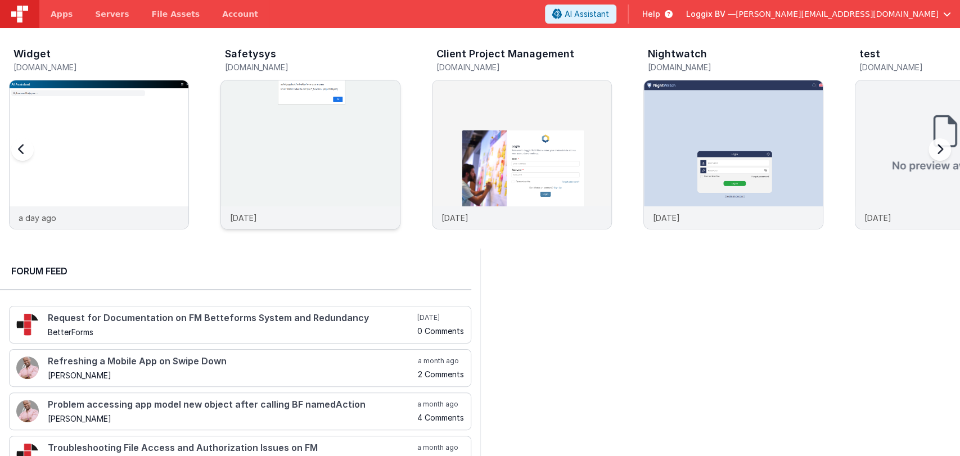
click at [298, 148] on img at bounding box center [310, 169] width 179 height 179
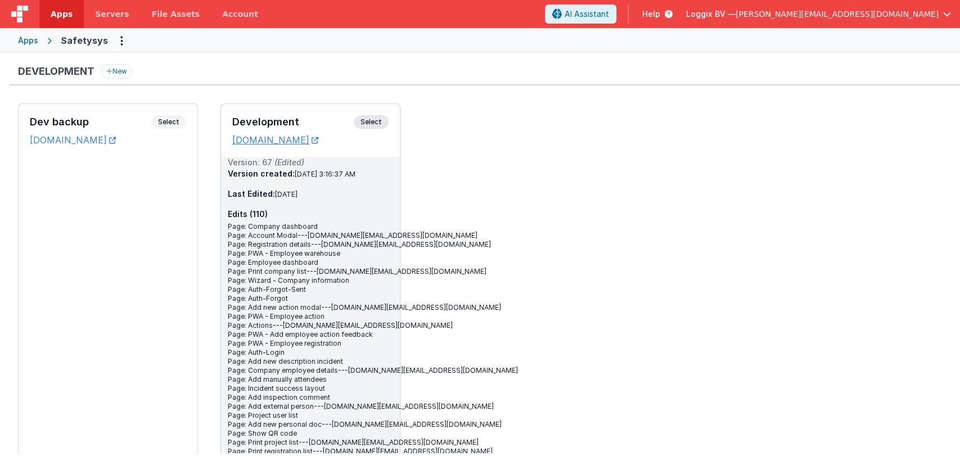
click at [307, 123] on h3 "Development" at bounding box center [293, 121] width 122 height 11
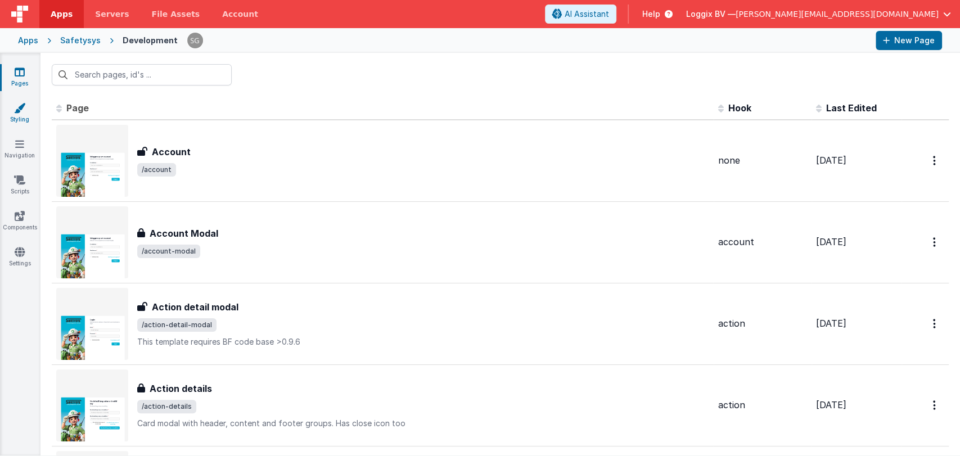
click at [23, 120] on link "Styling" at bounding box center [19, 113] width 41 height 23
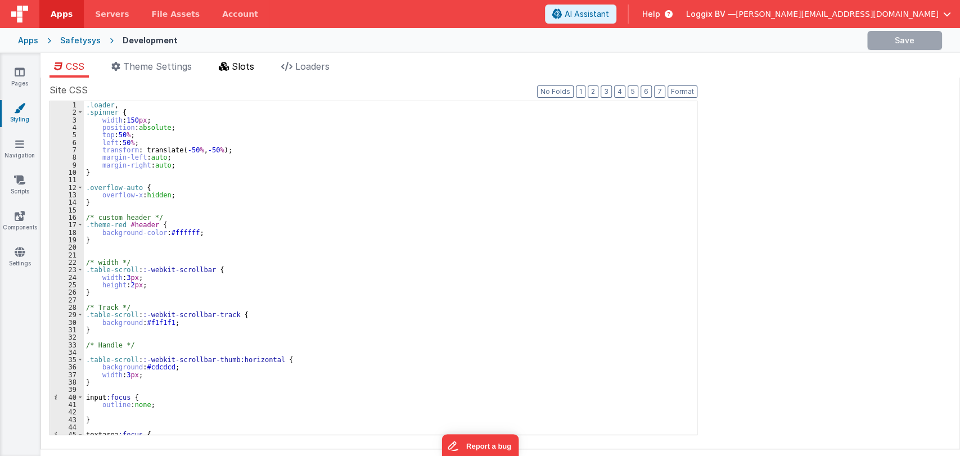
drag, startPoint x: 241, startPoint y: 68, endPoint x: 235, endPoint y: 64, distance: 6.6
click at [235, 64] on span "Slots" at bounding box center [243, 66] width 23 height 11
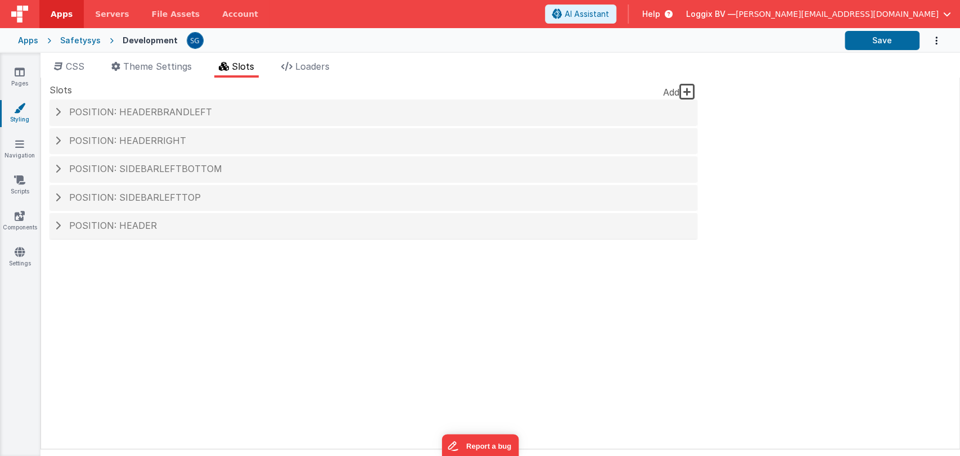
click at [235, 64] on span "Slots" at bounding box center [243, 66] width 23 height 11
click at [66, 141] on h4 "Position: headerRight" at bounding box center [373, 141] width 637 height 10
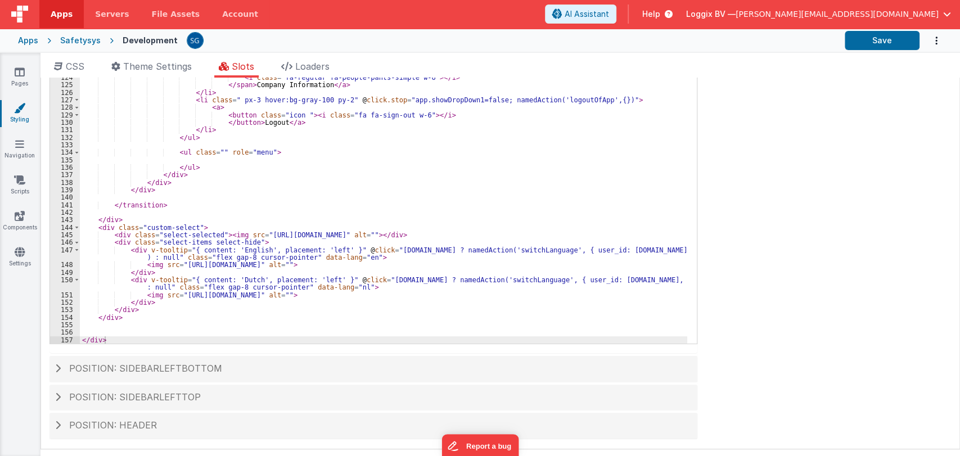
scroll to position [260, 0]
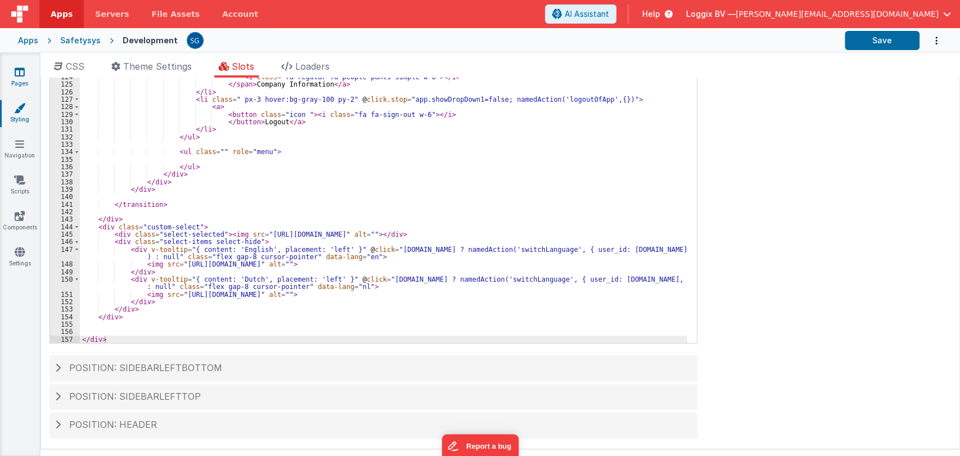
click at [20, 71] on icon at bounding box center [20, 71] width 10 height 11
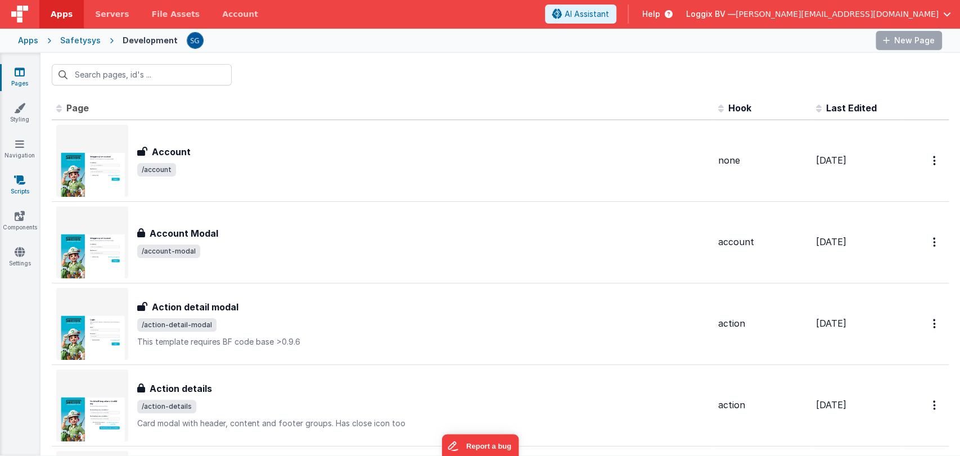
click at [19, 185] on icon at bounding box center [19, 179] width 11 height 11
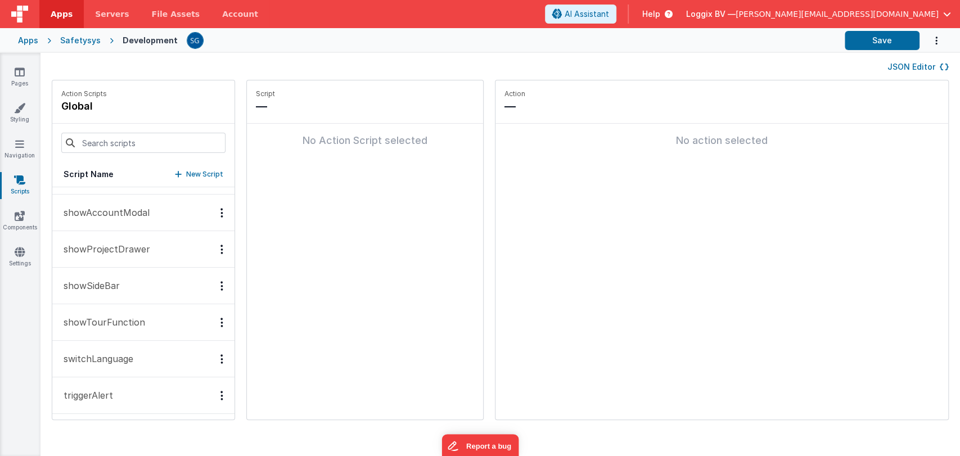
scroll to position [1566, 0]
click at [124, 143] on input at bounding box center [143, 143] width 164 height 20
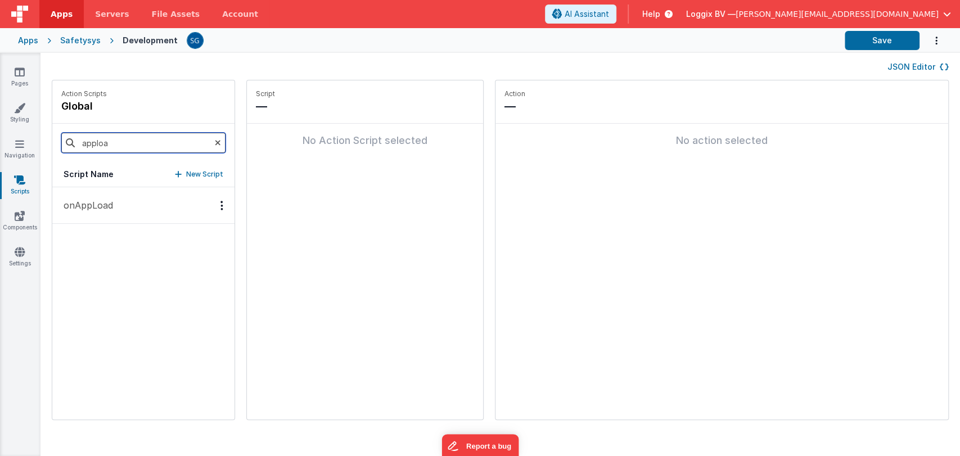
scroll to position [0, 0]
type input "apploa"
click at [98, 205] on p "onAppLoad" at bounding box center [85, 206] width 56 height 14
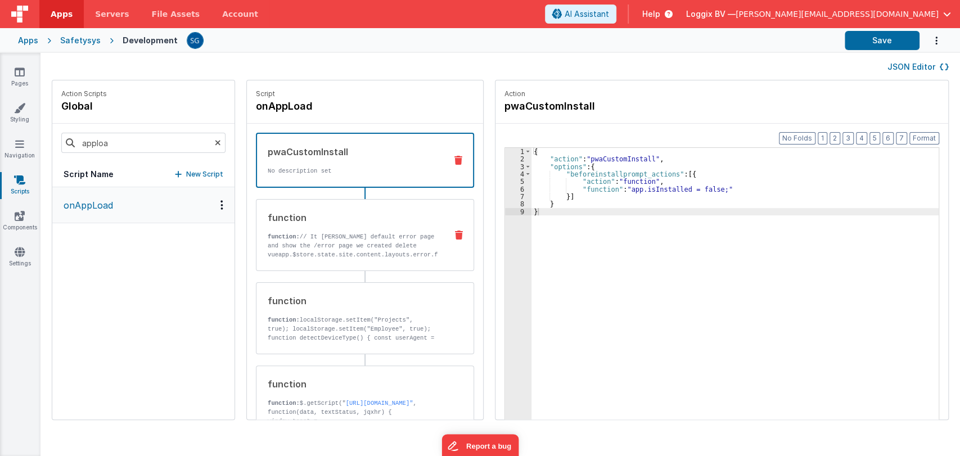
click at [335, 238] on p "function: // It will hide default error page and show the /error page we create…" at bounding box center [353, 277] width 170 height 90
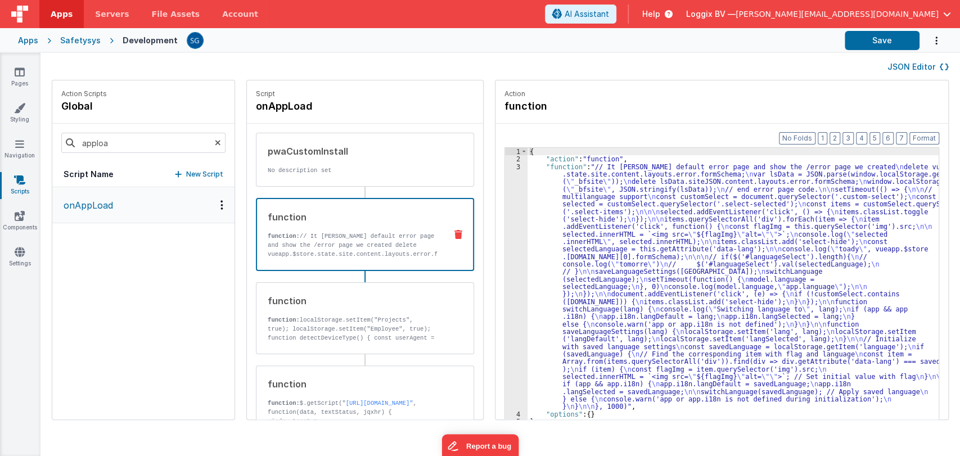
click at [509, 226] on div "3" at bounding box center [516, 287] width 23 height 248
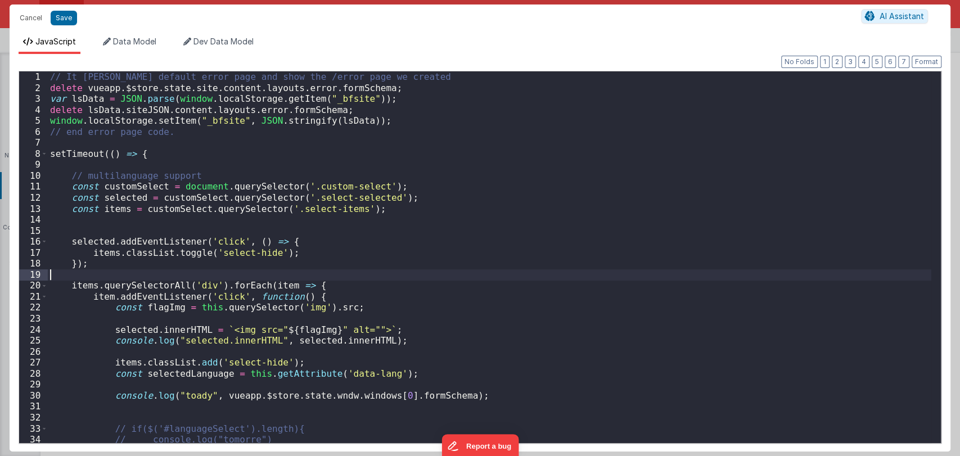
click at [618, 280] on div "// It will hide default error page and show the /error page we created delete v…" at bounding box center [490, 270] width 884 height 398
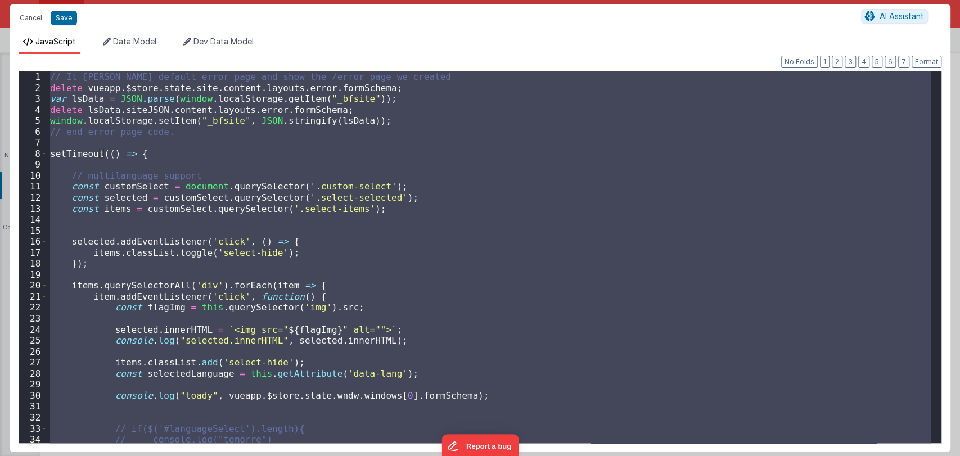
click at [404, 205] on div "// It will hide default error page and show the /error page we created delete v…" at bounding box center [490, 257] width 884 height 372
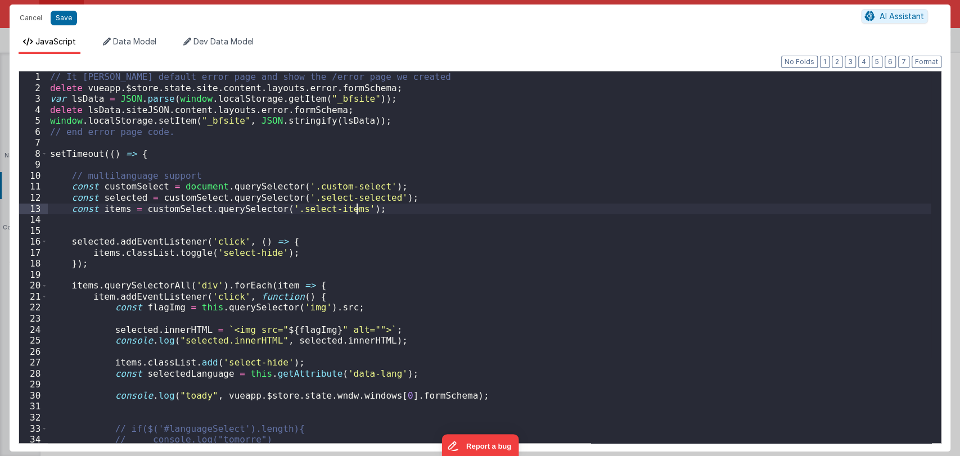
click at [887, 7] on div "Cancel Save AI Assistant" at bounding box center [480, 18] width 941 height 27
click at [35, 12] on button "Cancel" at bounding box center [31, 18] width 34 height 16
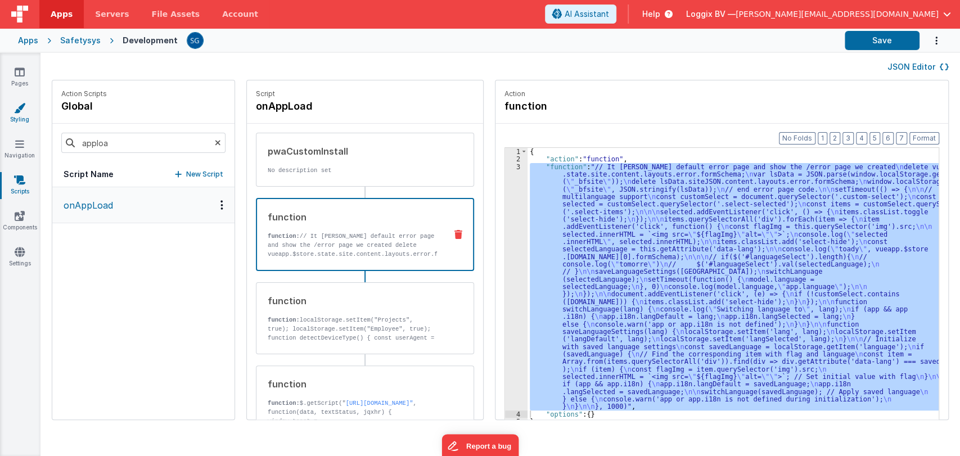
click at [21, 109] on icon at bounding box center [19, 107] width 11 height 11
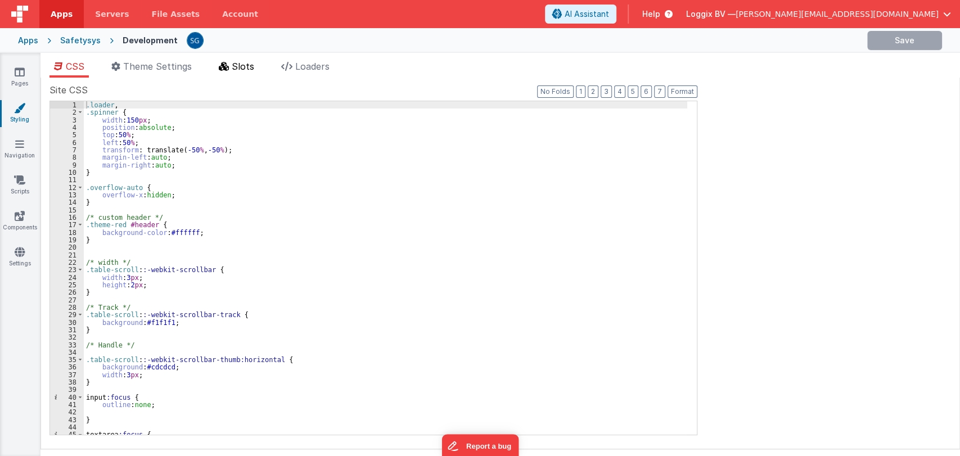
click at [246, 66] on span "Slots" at bounding box center [243, 66] width 23 height 11
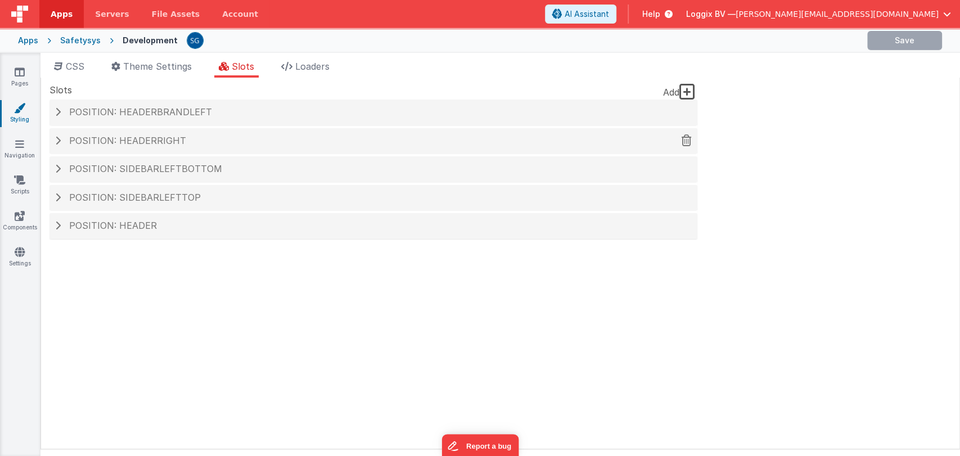
click at [142, 147] on div "Position: headerRight" at bounding box center [374, 141] width 648 height 26
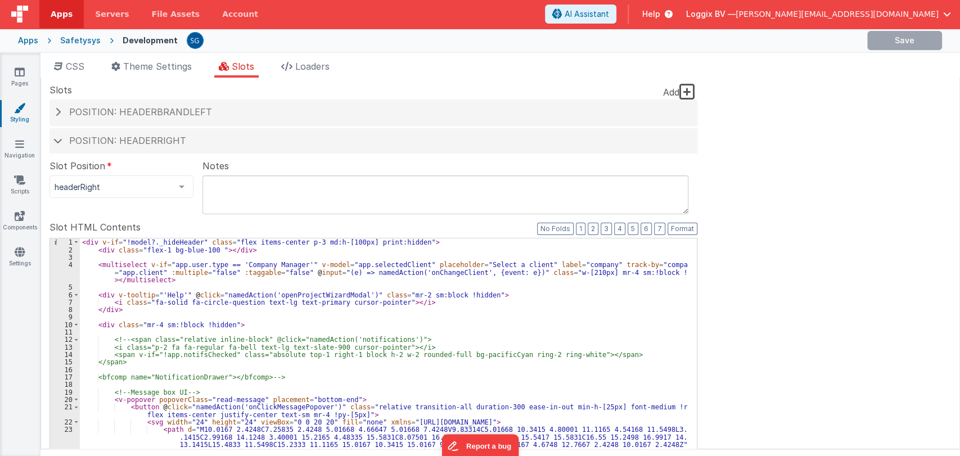
click at [203, 337] on div "< div v-if = "!model?._hideHeader" class = "flex items-center p-3 md:h-[100px] …" at bounding box center [384, 429] width 608 height 380
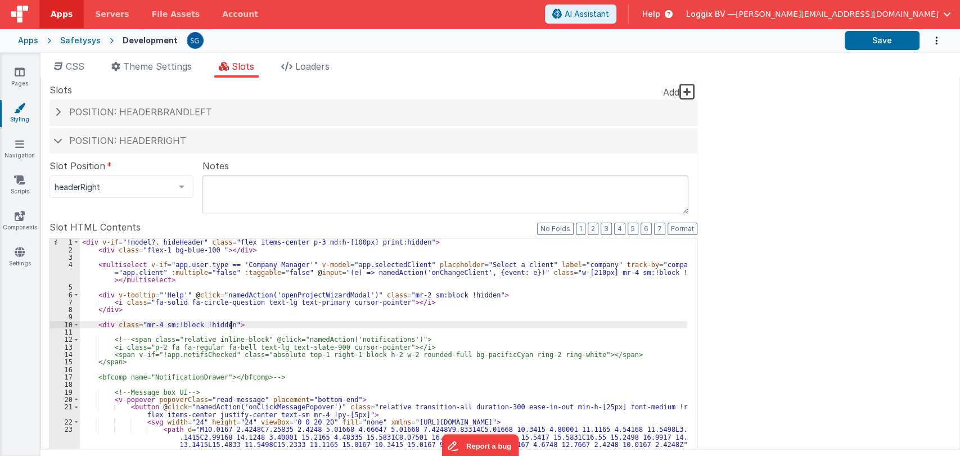
click at [233, 325] on div "< div v-if = "!model?._hideHeader" class = "flex items-center p-3 md:h-[100px] …" at bounding box center [384, 429] width 608 height 380
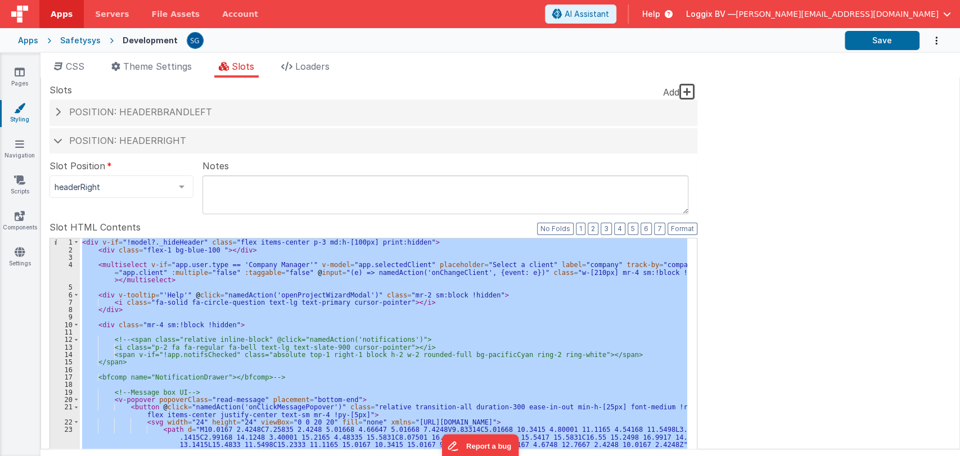
click at [75, 205] on fieldset "Slot Position headerRight inactive header headerBrandLeft headerBrand headerSid…" at bounding box center [374, 385] width 648 height 453
click at [26, 299] on div "Pages Styling Navigation Scripts Components Settings" at bounding box center [20, 254] width 41 height 403
click at [17, 182] on icon at bounding box center [19, 179] width 11 height 11
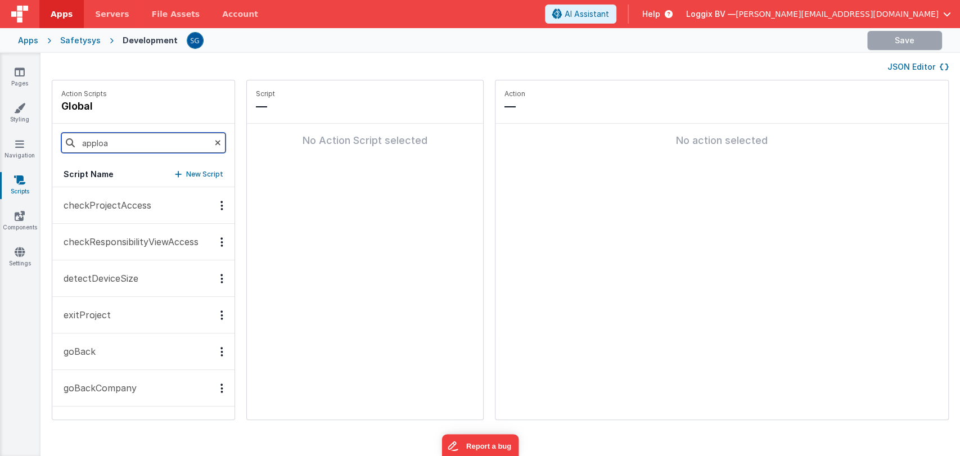
click at [131, 143] on input "apploa" at bounding box center [143, 143] width 164 height 20
type input "a"
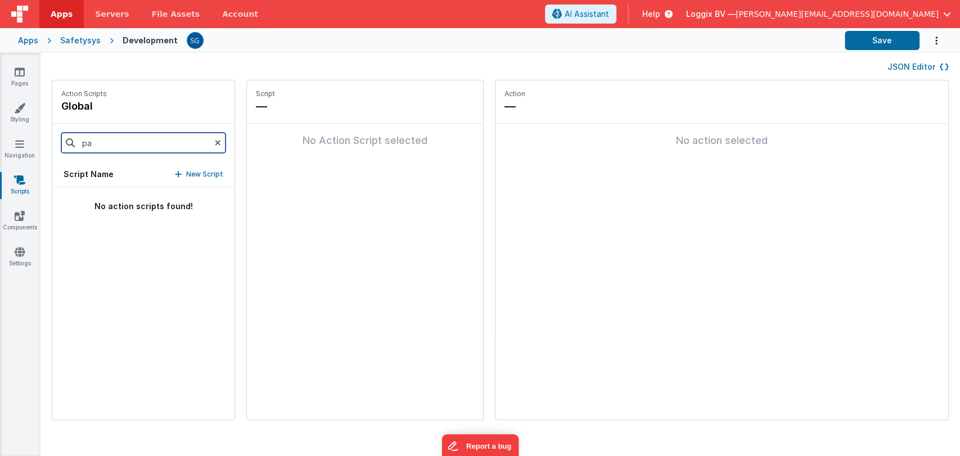
type input "p"
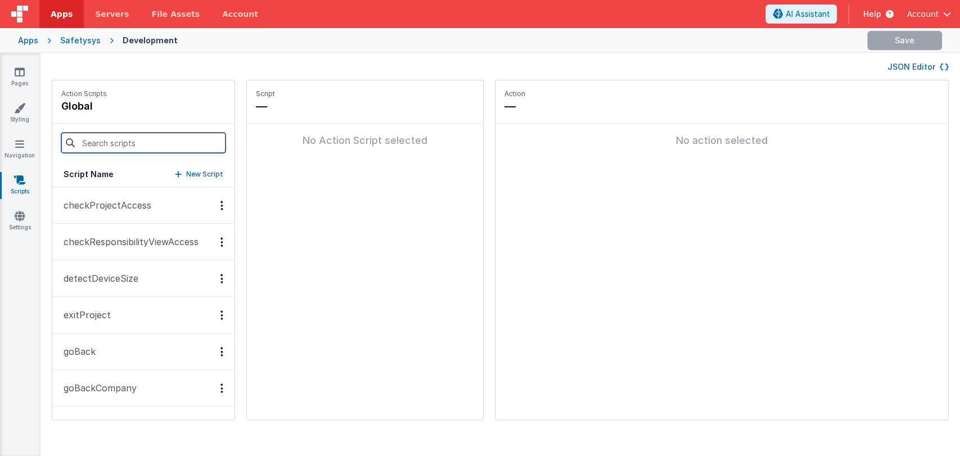
click at [121, 145] on input at bounding box center [143, 143] width 164 height 20
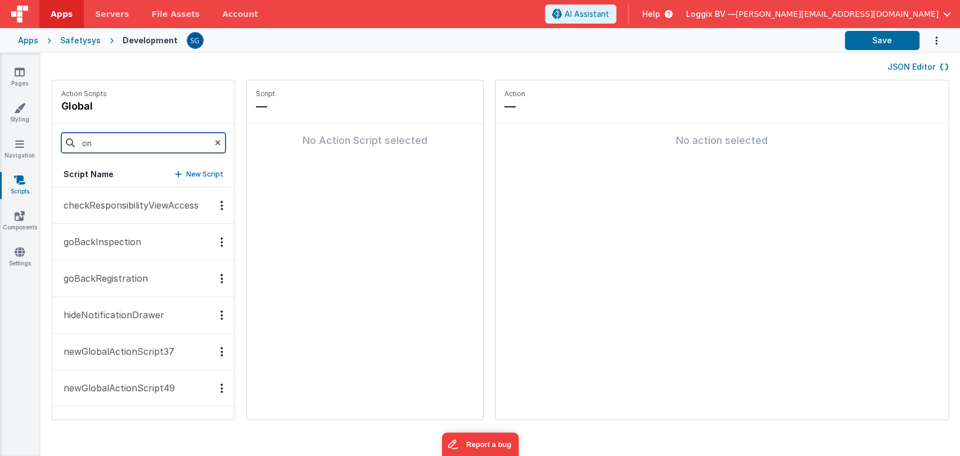
type input "o"
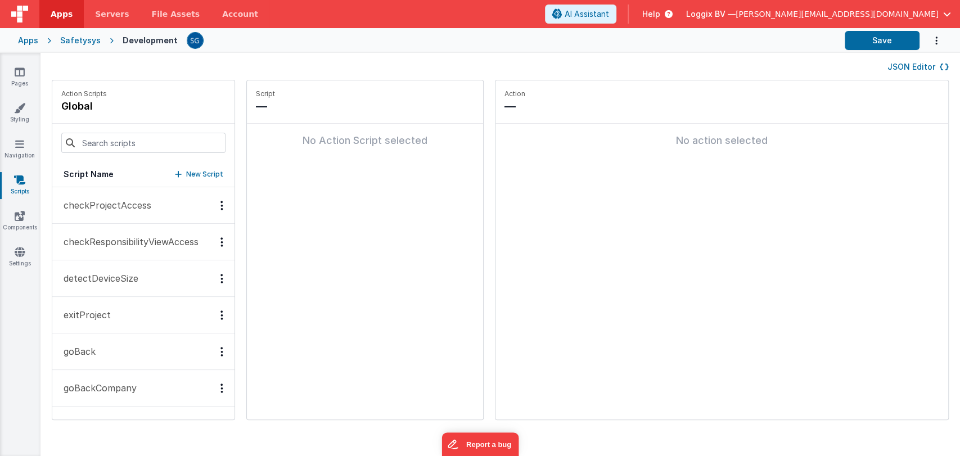
click at [369, 226] on div "Script — No Action Script selected" at bounding box center [365, 249] width 236 height 339
click at [35, 341] on div "Pages Styling Navigation Scripts Components Settings" at bounding box center [20, 254] width 41 height 403
click at [186, 172] on p "New Script" at bounding box center [204, 174] width 37 height 11
click at [285, 106] on input at bounding box center [312, 106] width 113 height 16
paste input "onPageLoad"
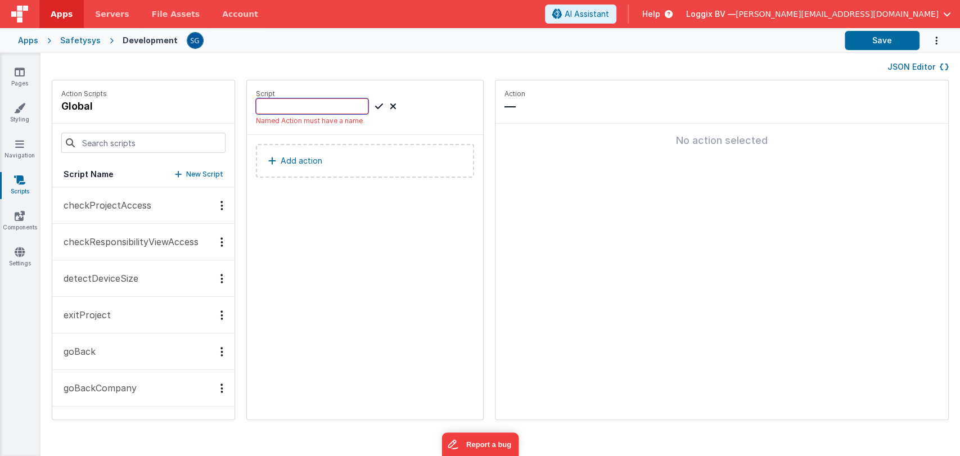
type input "onPageLoad"
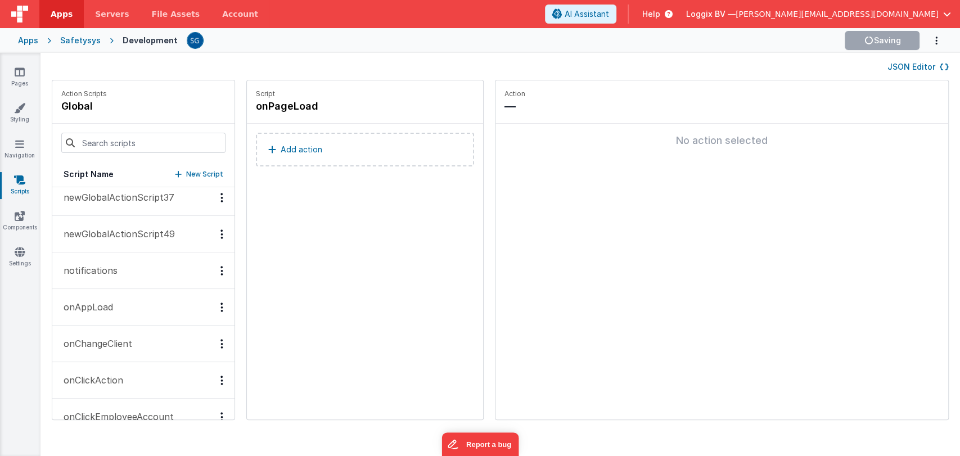
scroll to position [704, 0]
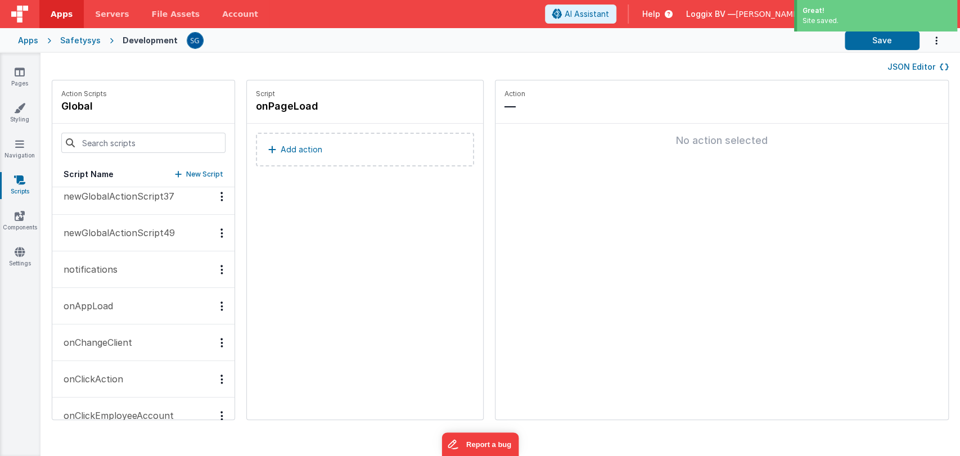
click at [286, 149] on p "Add action" at bounding box center [302, 150] width 42 height 14
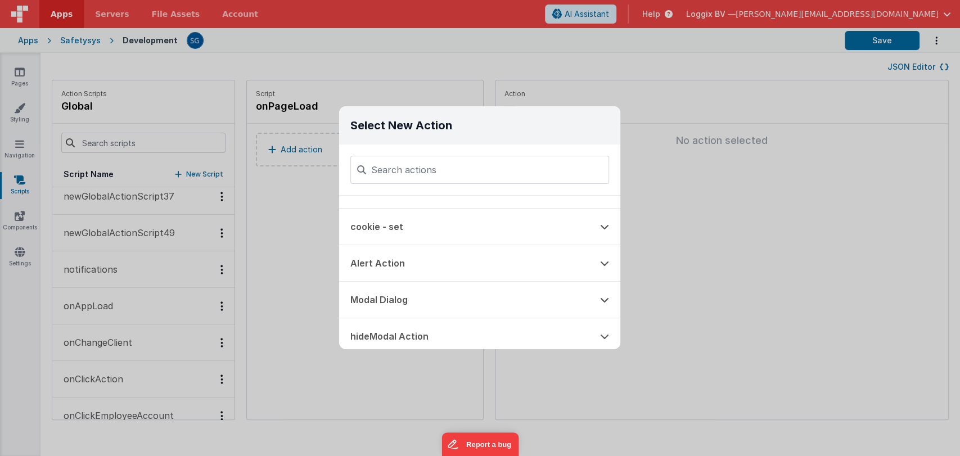
scroll to position [0, 0]
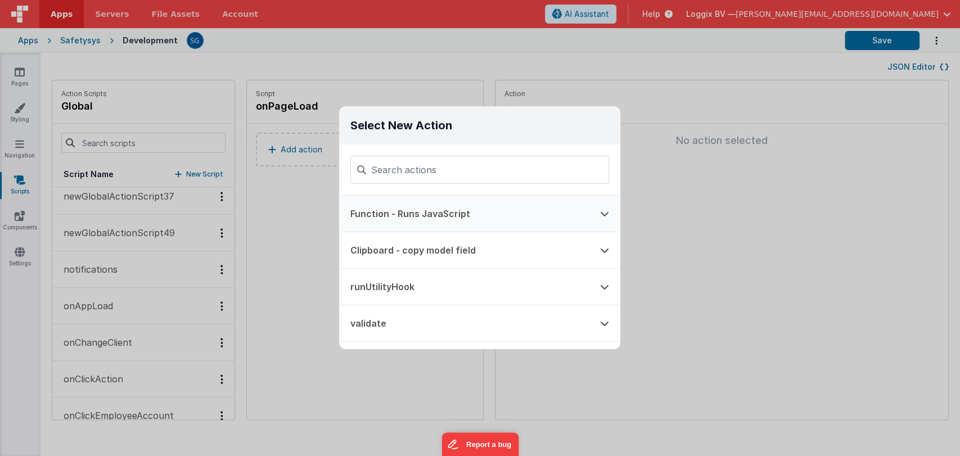
click at [433, 207] on button "Function - Runs JavaScript" at bounding box center [464, 214] width 250 height 36
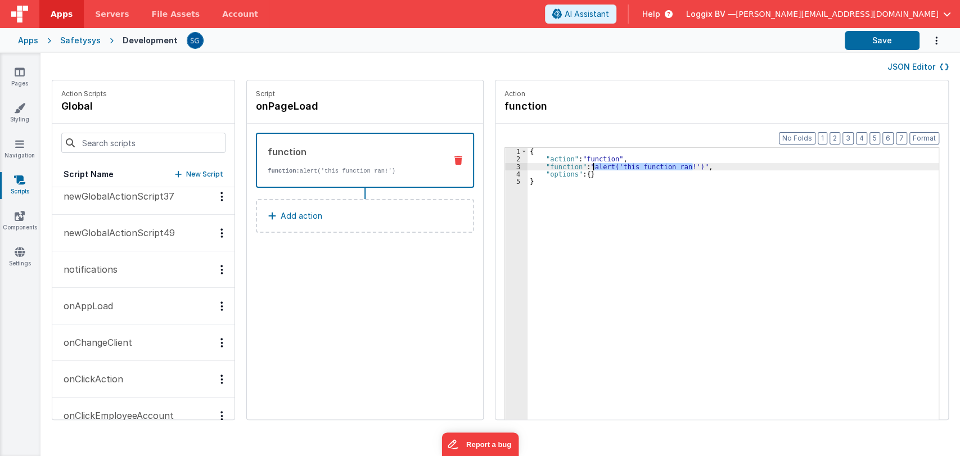
drag, startPoint x: 681, startPoint y: 166, endPoint x: 581, endPoint y: 168, distance: 100.2
click at [581, 168] on div "{ "action" : "function" , "function" : "alert('this function ran!')" , "options…" at bounding box center [739, 309] width 423 height 322
click at [515, 165] on div "3" at bounding box center [516, 166] width 23 height 7
click at [679, 166] on div "{ "action" : "function" , "function" : "alert('this function ran!')" , "options…" at bounding box center [733, 301] width 411 height 307
click at [681, 166] on div "{ "action" : "function" , "function" : "alert('this function ran!')" , "options…" at bounding box center [739, 309] width 423 height 322
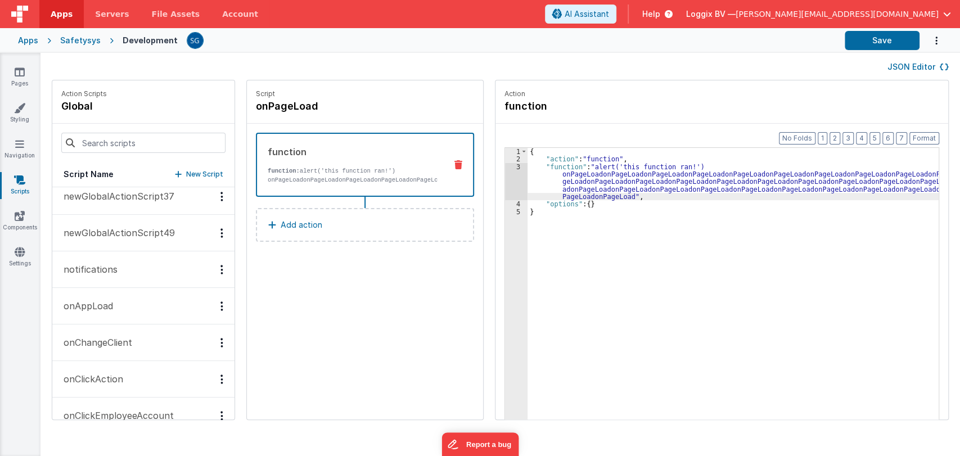
click at [506, 182] on div "3" at bounding box center [516, 182] width 23 height 38
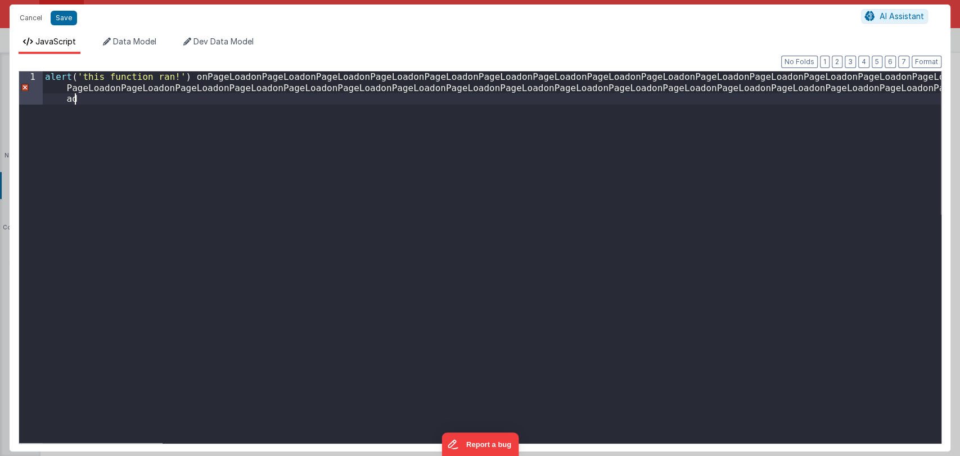
click at [402, 208] on div "alert ( 'this function ran!' ) onPageLoadonPageLoadonPageLoadonPageLoadonPageLo…" at bounding box center [492, 293] width 898 height 444
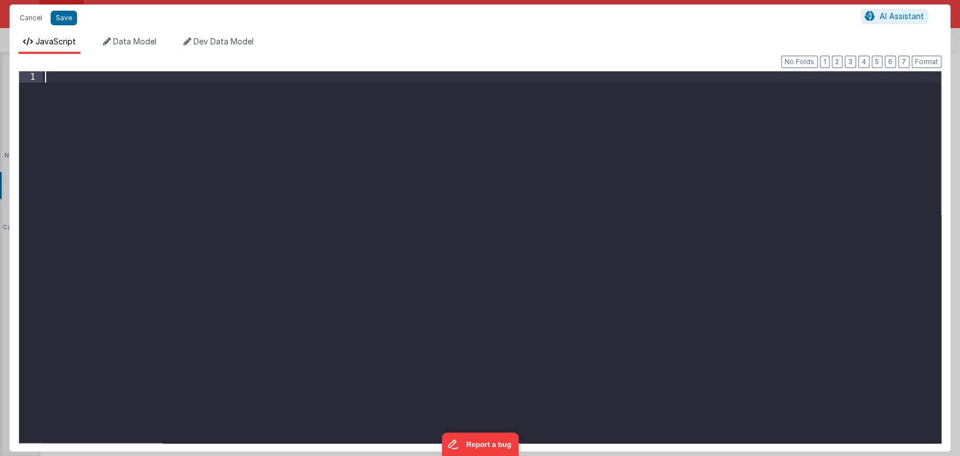
click at [298, 123] on div at bounding box center [492, 271] width 898 height 401
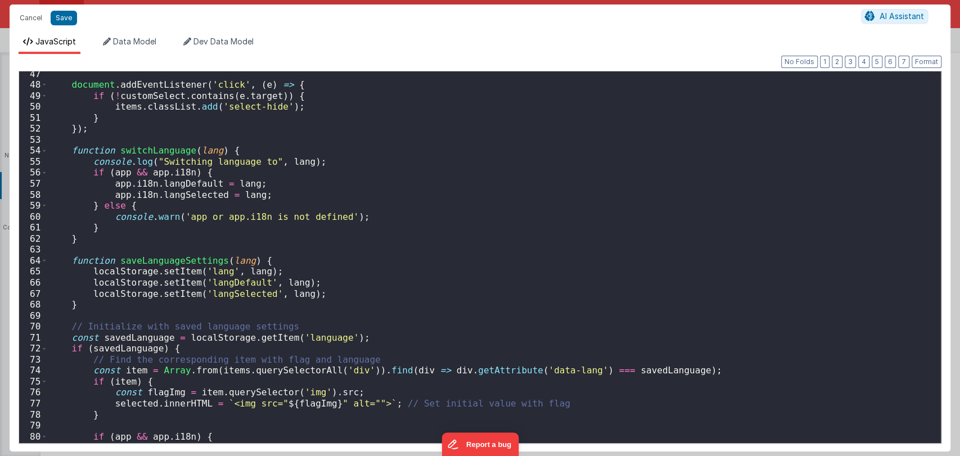
scroll to position [612, 0]
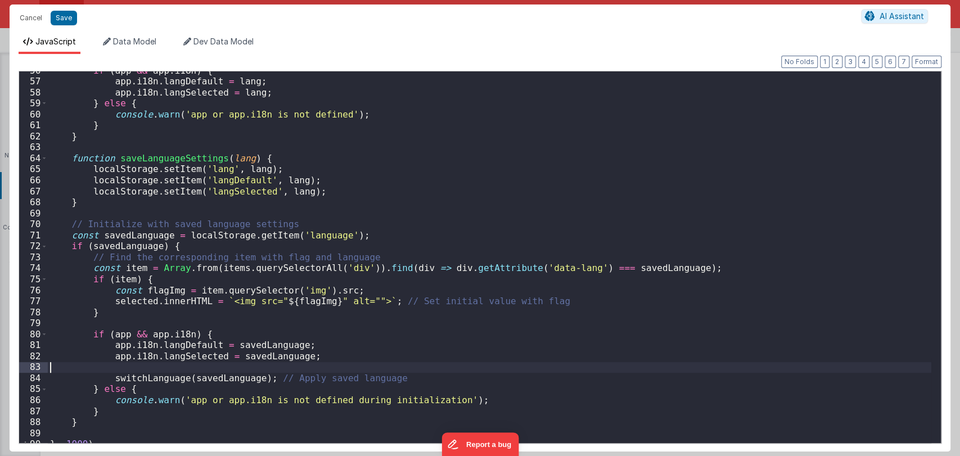
click at [256, 367] on div "if ( app && app . i18n ) { app . i18n . langDefault = lang ; app . i18n . langS…" at bounding box center [490, 265] width 884 height 401
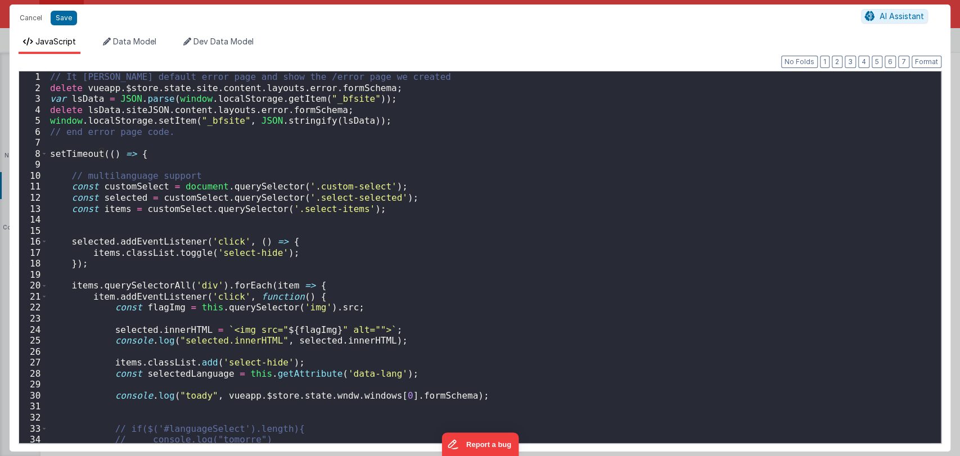
scroll to position [0, 0]
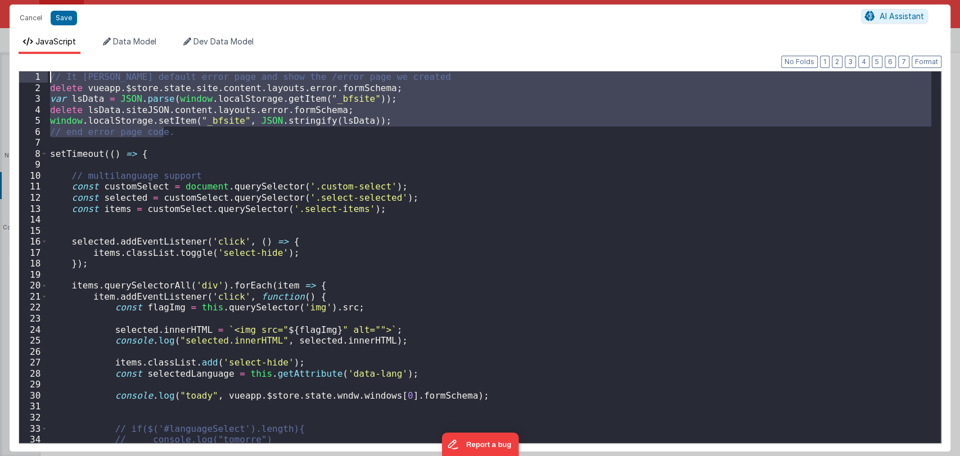
drag, startPoint x: 177, startPoint y: 136, endPoint x: 25, endPoint y: 74, distance: 164.8
click at [25, 74] on div "1 2 3 4 5 6 7 8 9 10 11 12 13 14 15 16 17 18 19 20 21 22 23 24 25 26 27 28 29 3…" at bounding box center [480, 257] width 923 height 373
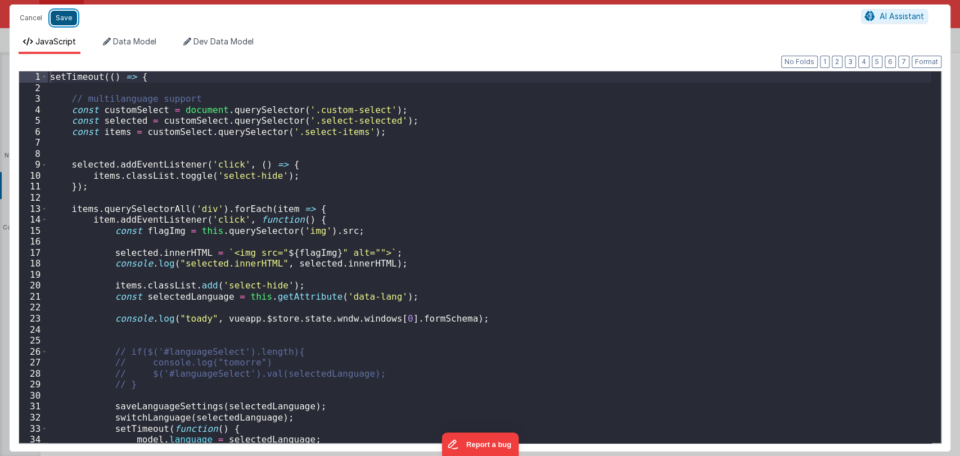
click at [62, 22] on button "Save" at bounding box center [64, 18] width 26 height 15
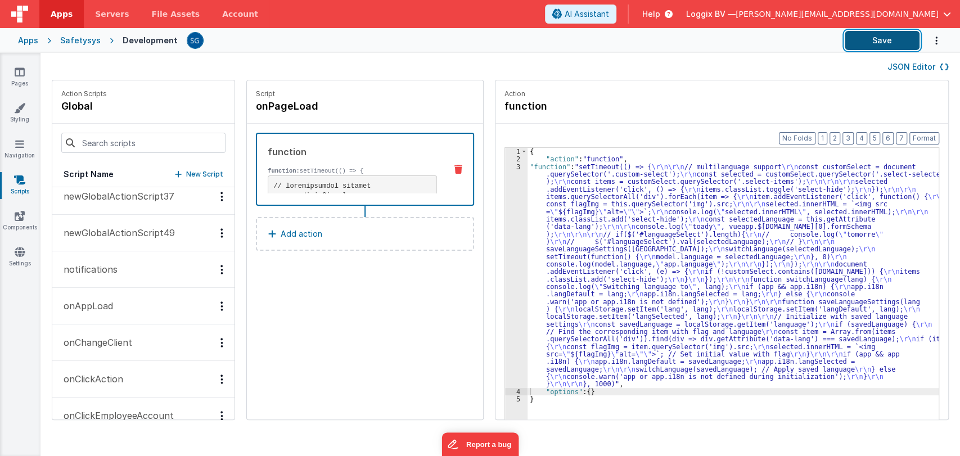
click at [884, 41] on button "Save" at bounding box center [882, 40] width 75 height 19
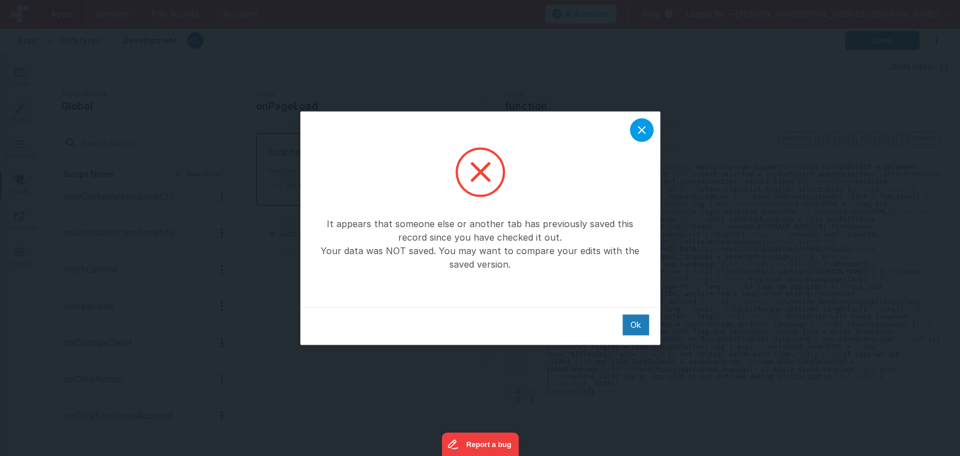
click at [643, 125] on icon at bounding box center [642, 130] width 14 height 14
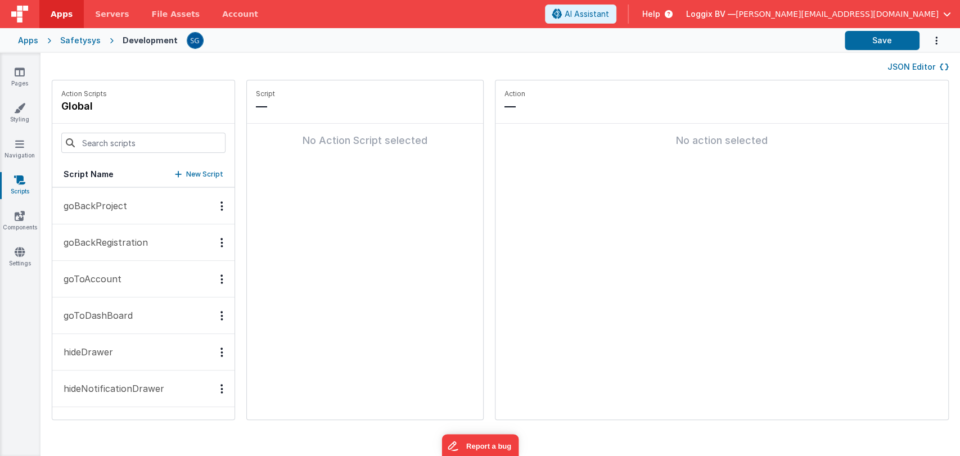
scroll to position [1674, 0]
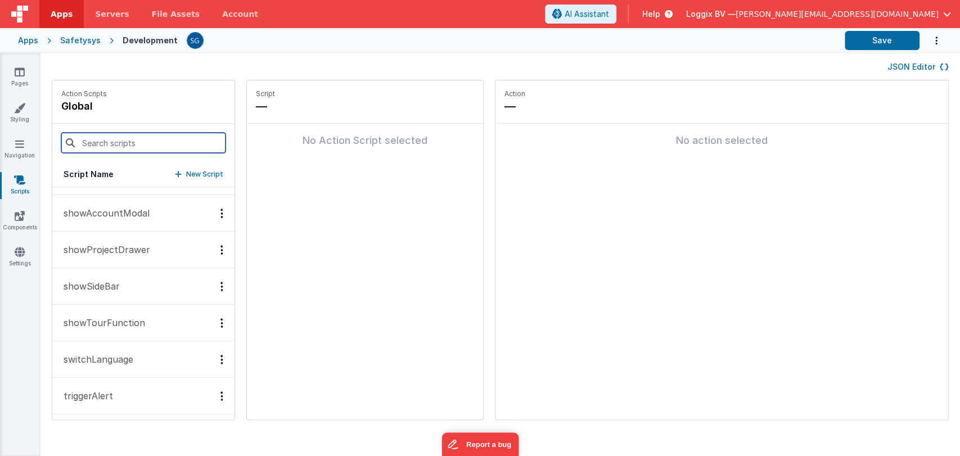
click at [131, 145] on input at bounding box center [143, 143] width 164 height 20
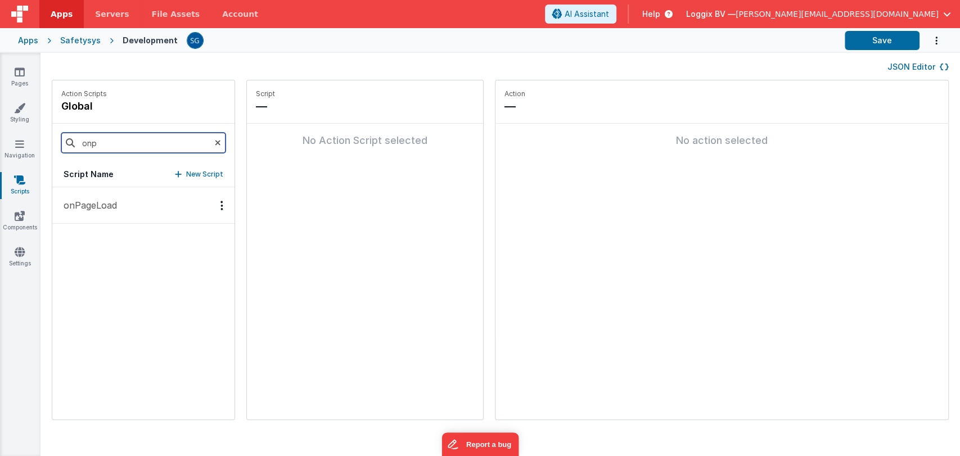
scroll to position [0, 0]
type input "onp"
click at [98, 206] on p "onPageLoad" at bounding box center [87, 206] width 60 height 14
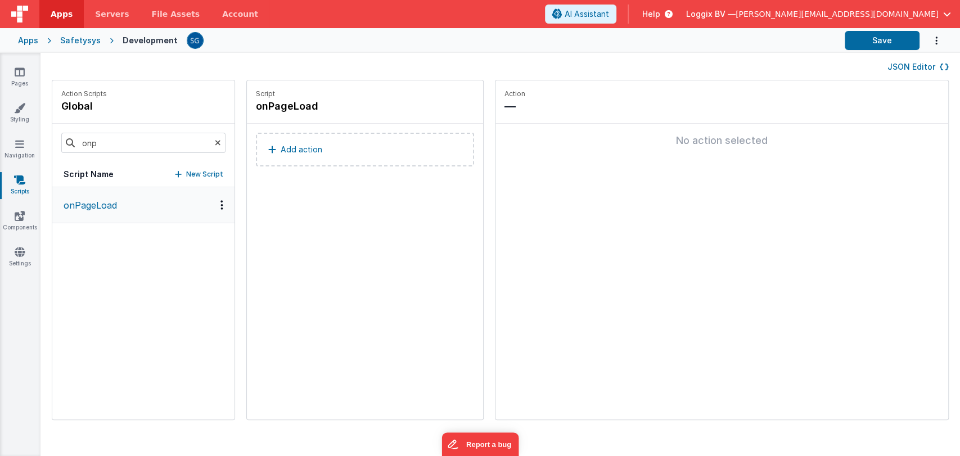
click at [285, 148] on p "Add action" at bounding box center [302, 150] width 42 height 14
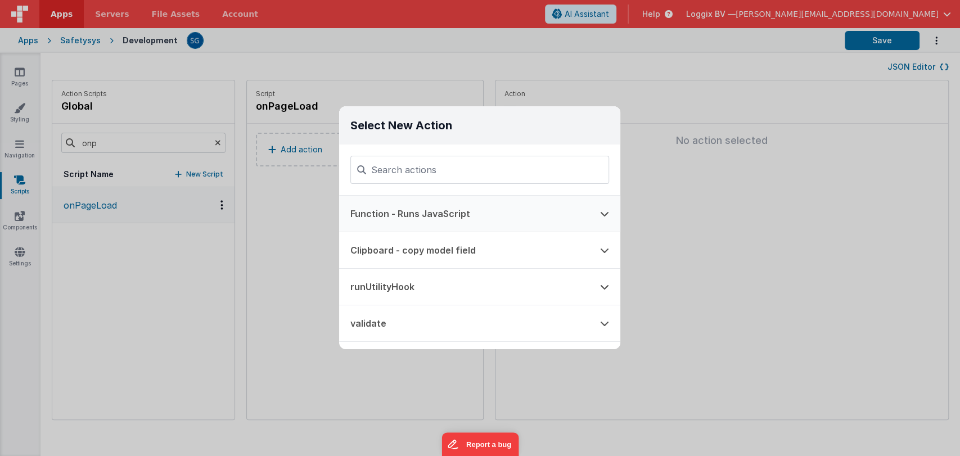
click at [421, 216] on button "Function - Runs JavaScript" at bounding box center [464, 214] width 250 height 36
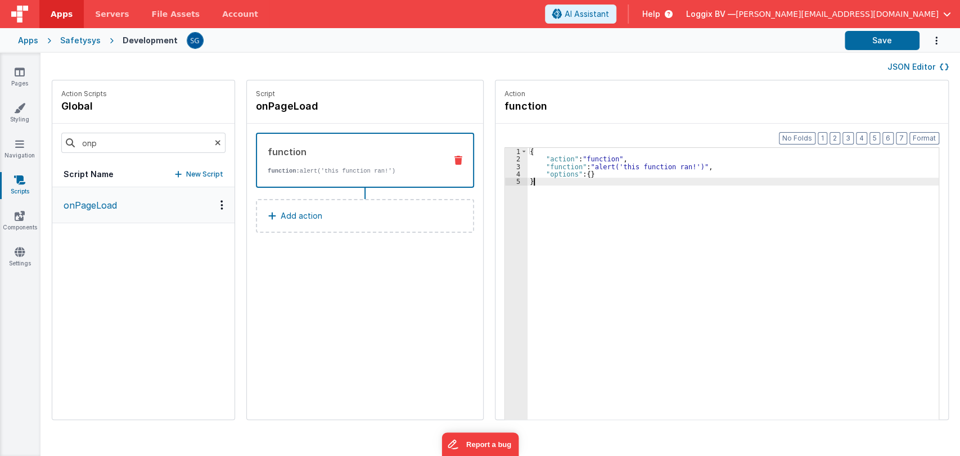
click at [515, 167] on div "3" at bounding box center [516, 166] width 23 height 7
click at [515, 166] on div "3" at bounding box center [516, 166] width 23 height 7
click at [513, 165] on div "3" at bounding box center [516, 166] width 23 height 7
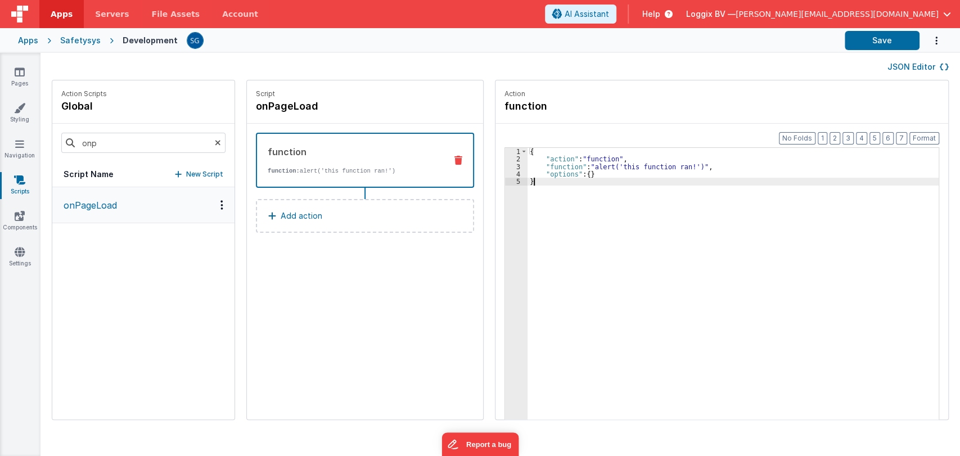
click at [513, 165] on div "3" at bounding box center [516, 166] width 23 height 7
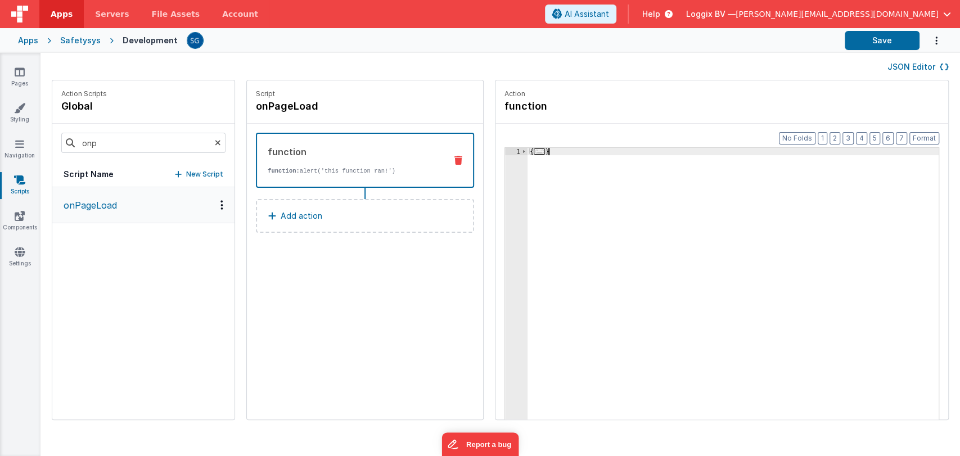
click at [513, 165] on div "1" at bounding box center [516, 309] width 23 height 322
drag, startPoint x: 513, startPoint y: 165, endPoint x: 523, endPoint y: 159, distance: 12.2
click at [513, 165] on div "1" at bounding box center [516, 309] width 23 height 322
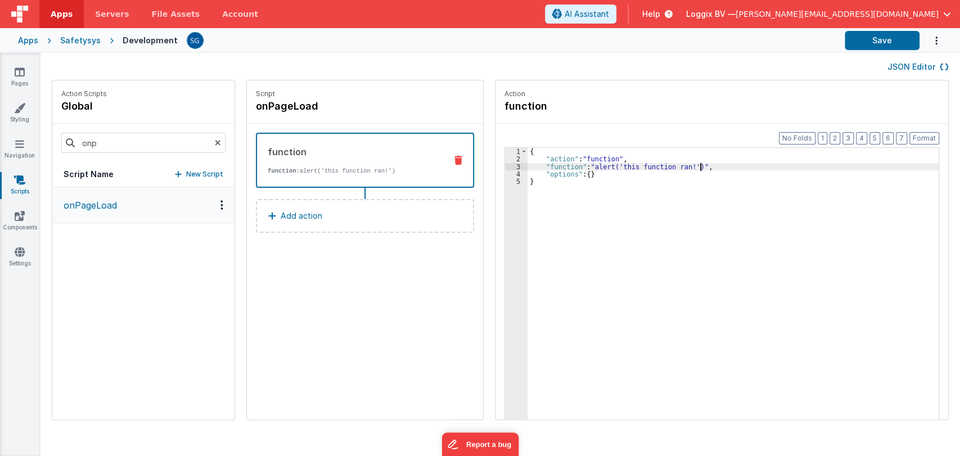
click at [688, 166] on div "{ "action" : "function" , "function" : "alert('this function ran!')" , "options…" at bounding box center [739, 309] width 423 height 322
click at [510, 172] on div "3" at bounding box center [516, 170] width 23 height 15
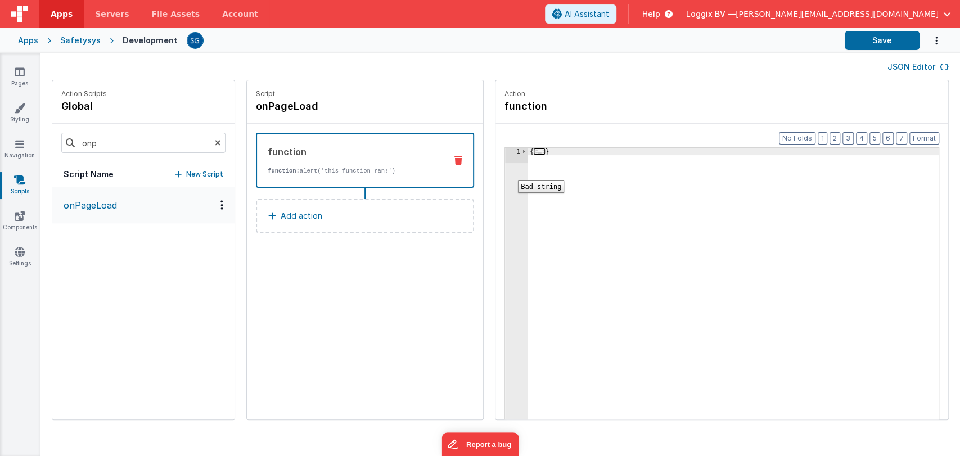
click at [533, 147] on div "1 { ... } XXXXXXXXXXXXXXXXXXXXXXXXXXXXXXXXXXXXXXXXXXXXXXXXXX Bad string" at bounding box center [722, 301] width 435 height 308
click at [534, 151] on span "..." at bounding box center [539, 152] width 11 height 6
click at [513, 177] on div "3" at bounding box center [516, 170] width 23 height 15
click at [513, 175] on div "3" at bounding box center [516, 170] width 23 height 15
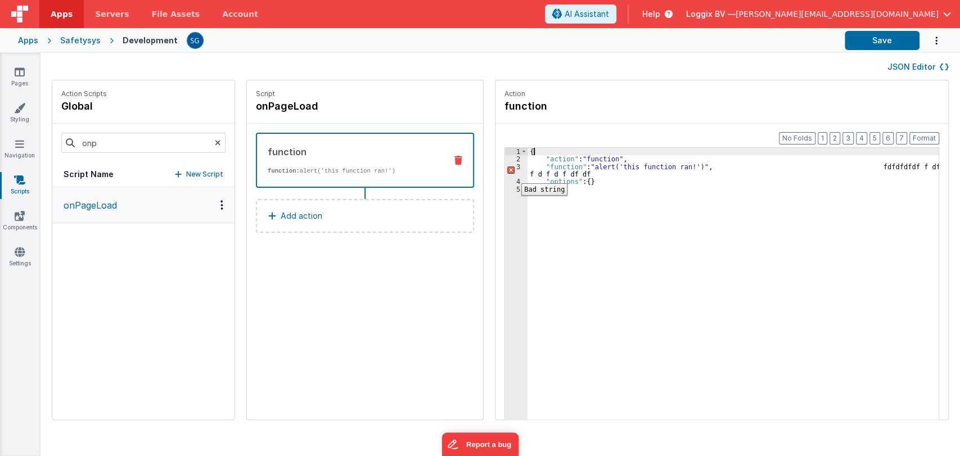
click at [513, 175] on div "3" at bounding box center [516, 170] width 23 height 15
click at [513, 175] on div "1" at bounding box center [516, 309] width 23 height 322
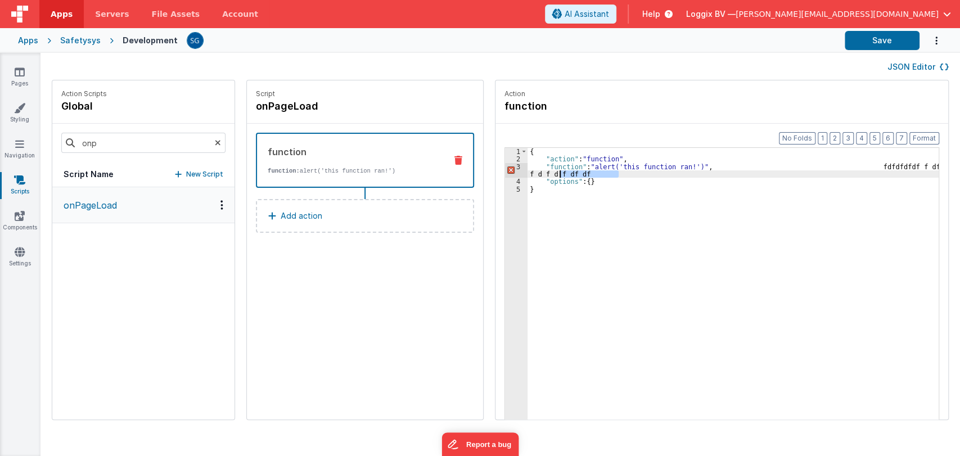
drag, startPoint x: 621, startPoint y: 174, endPoint x: 545, endPoint y: 172, distance: 76.0
click at [545, 172] on div "{ "action" : "function" , "function" : "alert('this function ran!')" , fdfdfdfd…" at bounding box center [739, 309] width 423 height 322
click at [607, 168] on div "{ "action" : "function" , "function" : "alert(' "options" : { } }" at bounding box center [739, 309] width 423 height 322
click at [651, 168] on div "{ "action" : "function" , "function" : "alert('alerttttttttttttttt "options" : …" at bounding box center [739, 309] width 423 height 322
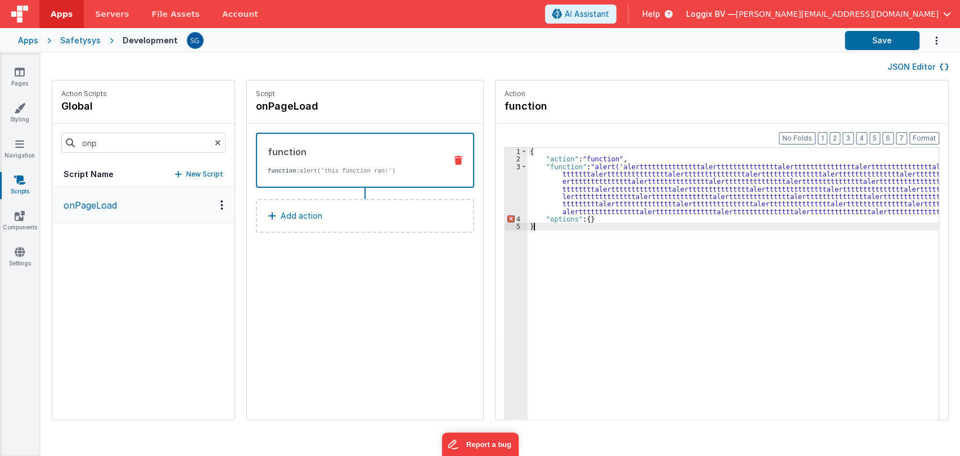
click at [654, 241] on div "{ "action" : "function" , "function" : "alert('alertttttttttttttttalerttttttttt…" at bounding box center [739, 309] width 423 height 322
click at [510, 190] on div "3" at bounding box center [516, 189] width 23 height 52
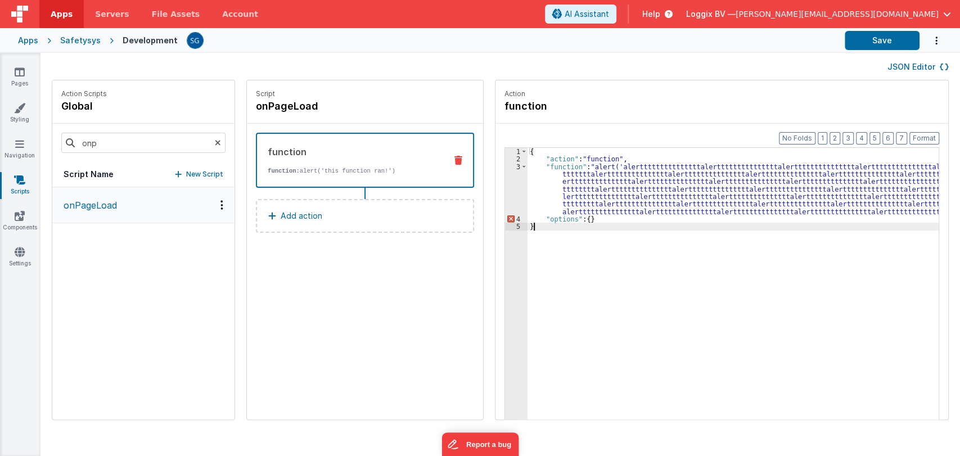
click at [510, 190] on div "3" at bounding box center [516, 189] width 23 height 52
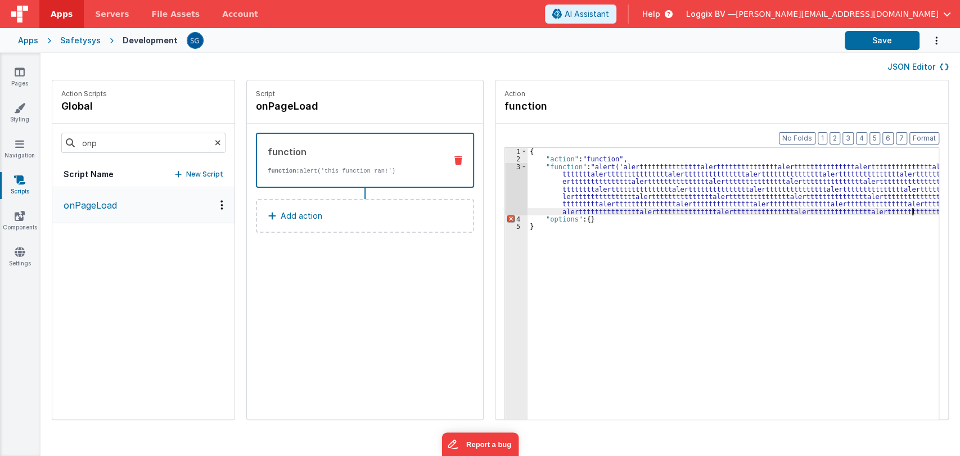
click at [916, 211] on div "{ "action" : "function" , "function" : "alert('alertttttttttttttttalerttttttttt…" at bounding box center [739, 309] width 423 height 322
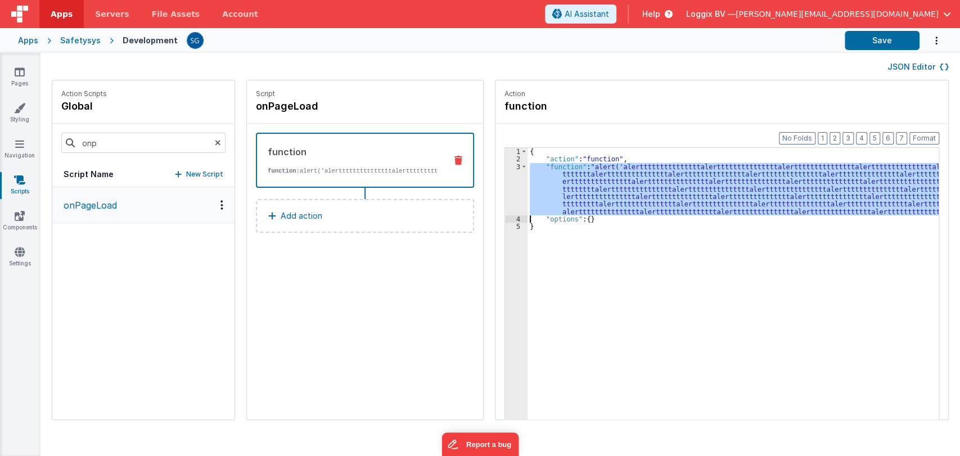
click at [506, 185] on div "3" at bounding box center [516, 189] width 23 height 52
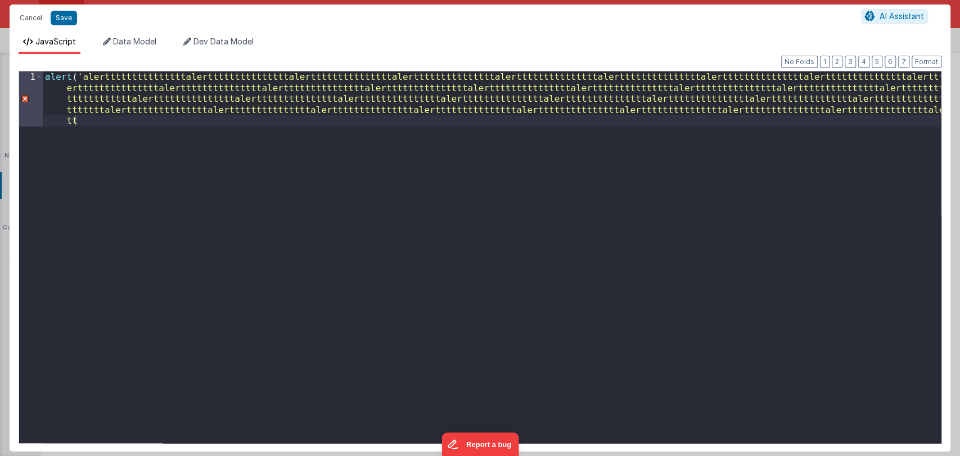
click at [506, 185] on div "alert ( 'alertttttttttttttttalertttttttttttttttalertttttttttttttttalerttttttttt…" at bounding box center [492, 315] width 898 height 489
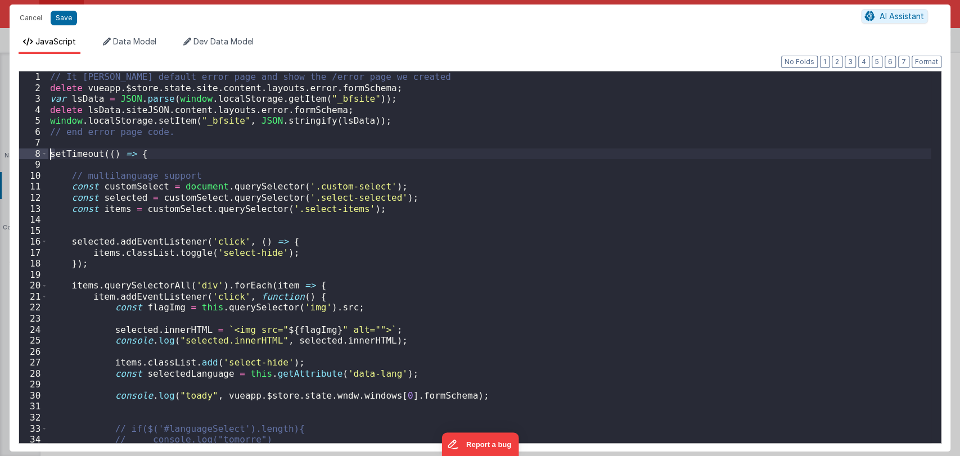
click at [52, 152] on div "// It will hide default error page and show the /error page we created delete v…" at bounding box center [490, 271] width 884 height 401
click at [52, 152] on div "// It will hide default error page and show the /error page we created delete v…" at bounding box center [490, 257] width 884 height 372
click at [52, 152] on div "// It will hide default error page and show the /error page we created delete v…" at bounding box center [490, 271] width 884 height 401
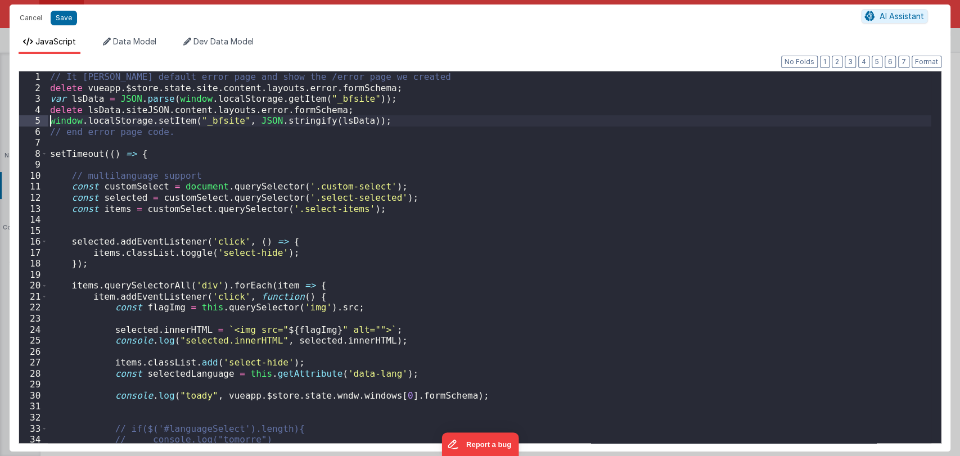
click at [52, 145] on div "// It will hide default error page and show the /error page we created delete v…" at bounding box center [490, 271] width 884 height 401
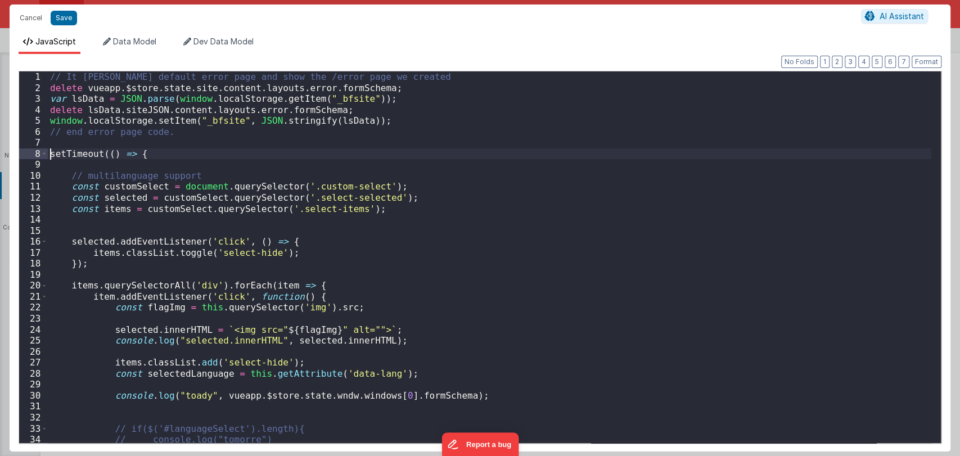
click at [50, 152] on div "// It will hide default error page and show the /error page we created delete v…" at bounding box center [490, 271] width 884 height 401
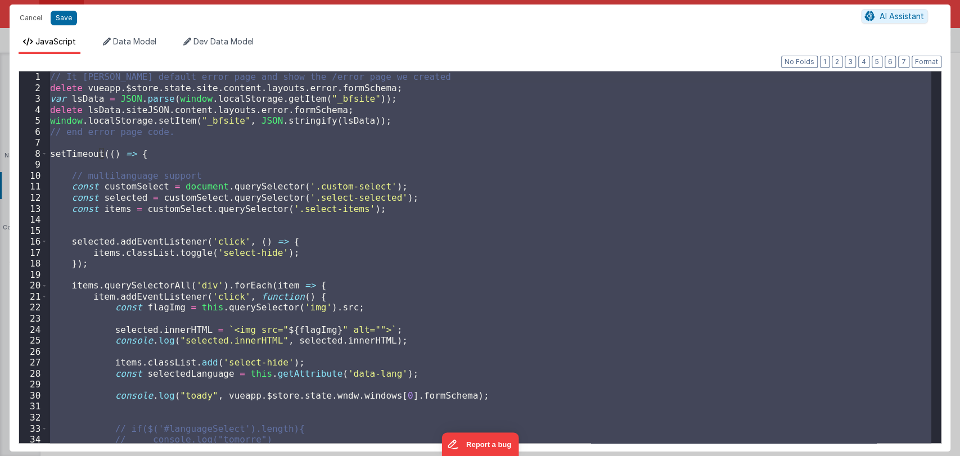
click at [50, 152] on div "// It will hide default error page and show the /error page we created delete v…" at bounding box center [490, 257] width 884 height 372
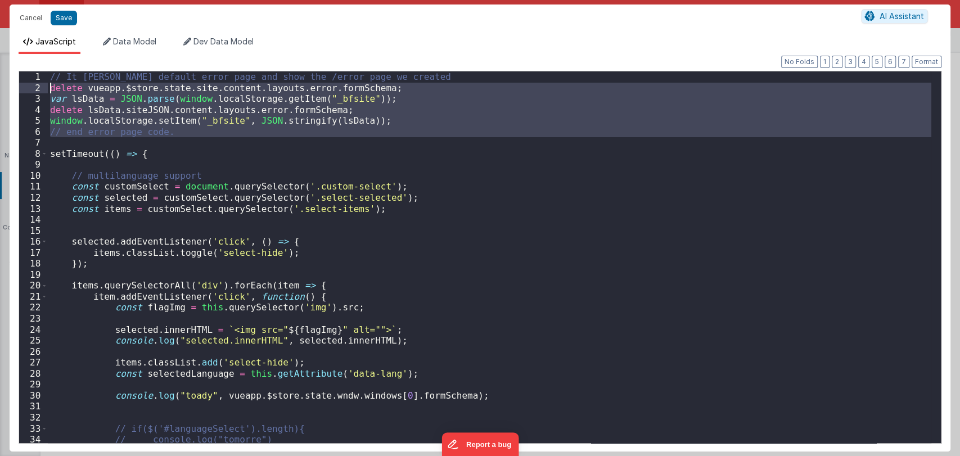
drag, startPoint x: 48, startPoint y: 147, endPoint x: 42, endPoint y: 80, distance: 67.3
click at [42, 80] on div "1 2 3 4 5 6 7 8 9 10 11 12 13 14 15 16 17 18 19 20 21 22 23 24 25 26 27 28 29 3…" at bounding box center [480, 257] width 923 height 373
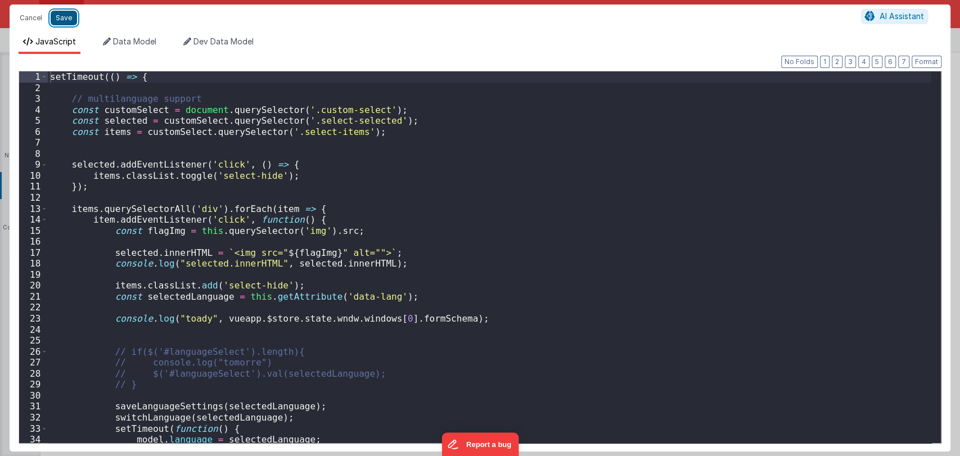
click at [66, 16] on button "Save" at bounding box center [64, 18] width 26 height 15
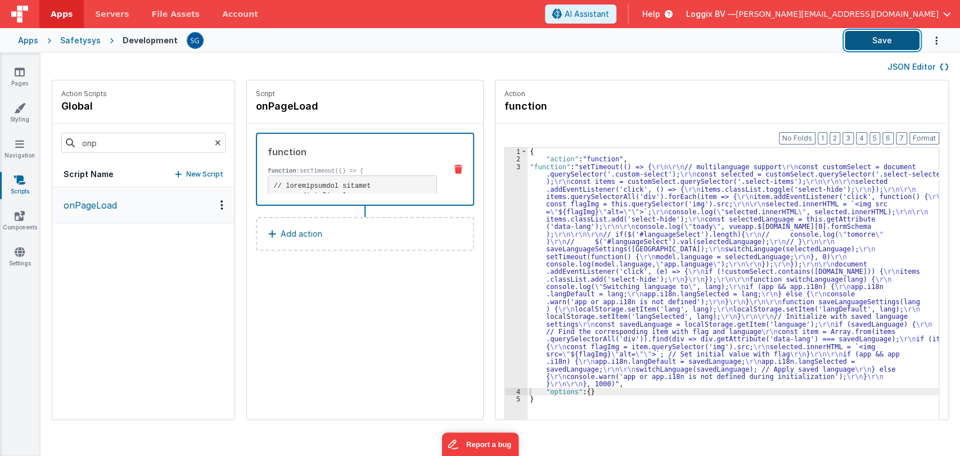
click at [884, 36] on button "Save" at bounding box center [882, 40] width 75 height 19
click at [214, 202] on div "Options" at bounding box center [222, 205] width 16 height 10
click at [144, 246] on div "Delete" at bounding box center [180, 245] width 99 height 20
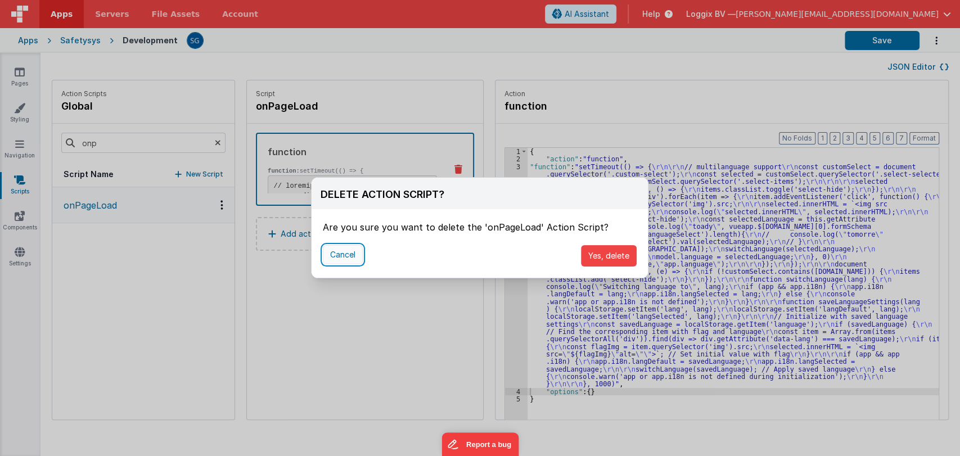
click at [332, 253] on button "Cancel" at bounding box center [343, 254] width 40 height 19
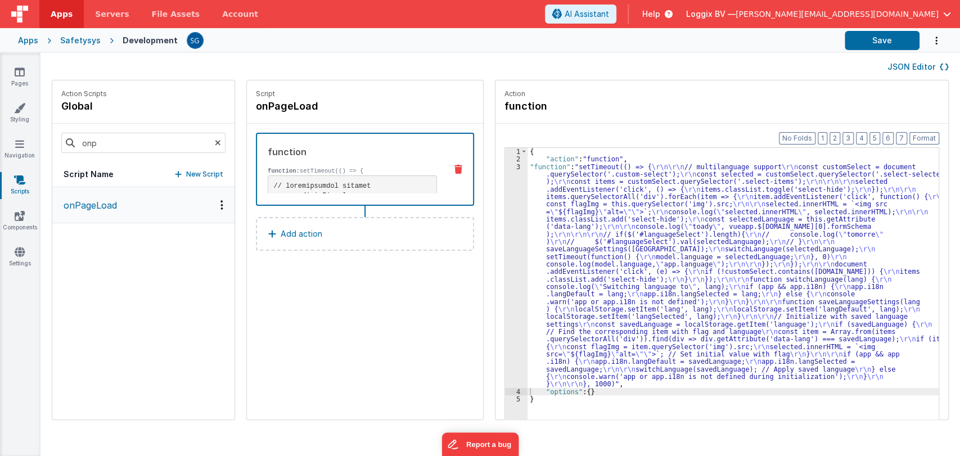
click at [214, 200] on div "Options" at bounding box center [222, 205] width 16 height 10
click at [131, 246] on div "Delete" at bounding box center [180, 245] width 99 height 20
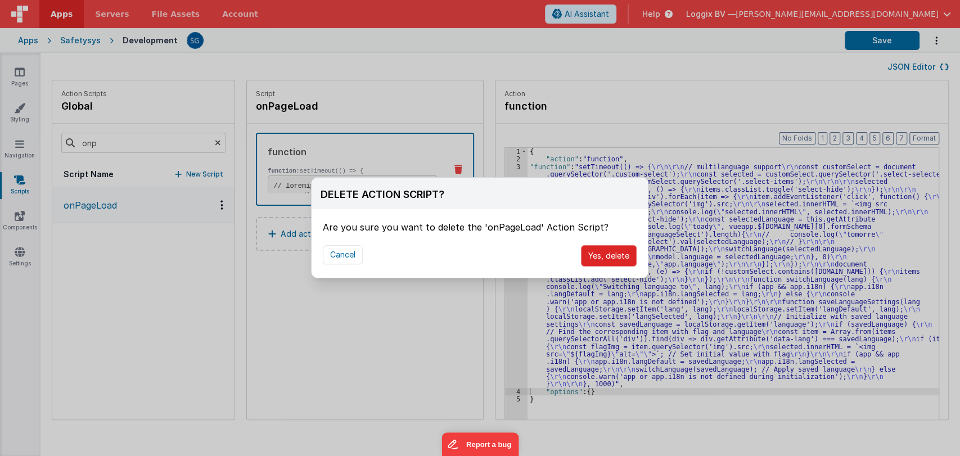
click at [601, 254] on button "Yes, delete" at bounding box center [609, 255] width 56 height 21
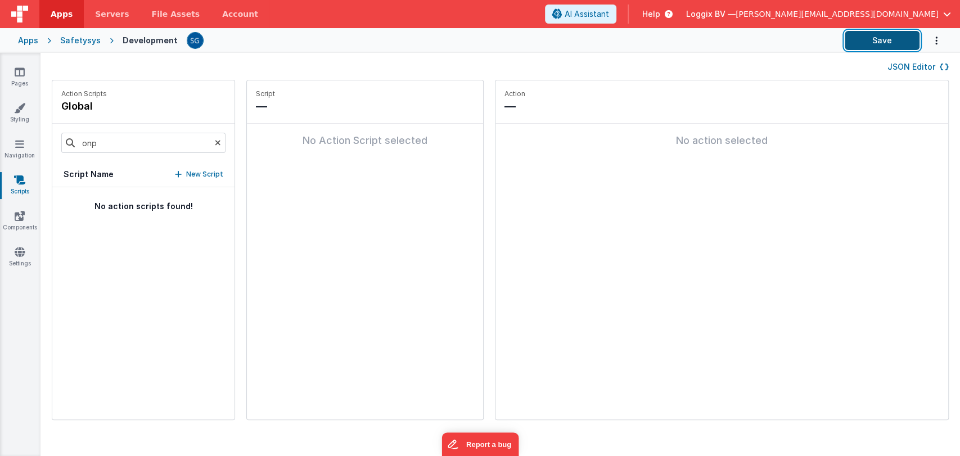
click at [889, 47] on button "Save" at bounding box center [882, 40] width 75 height 19
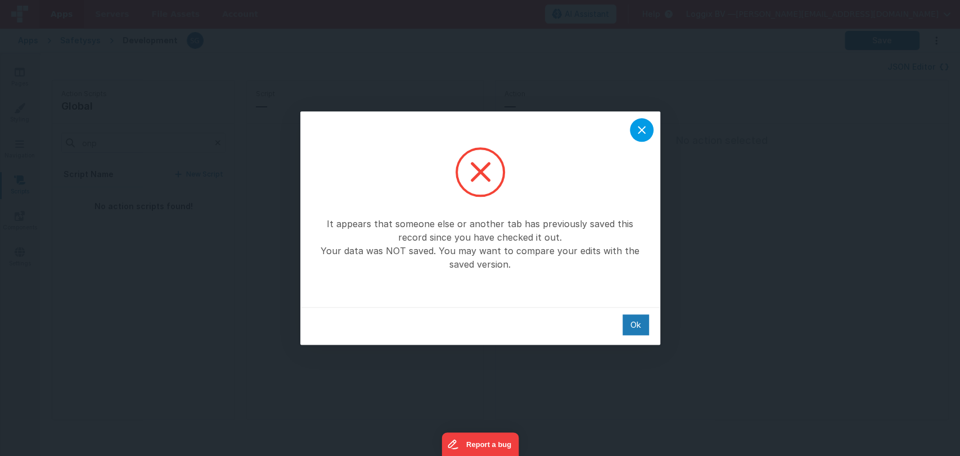
click at [638, 133] on icon at bounding box center [642, 130] width 8 height 8
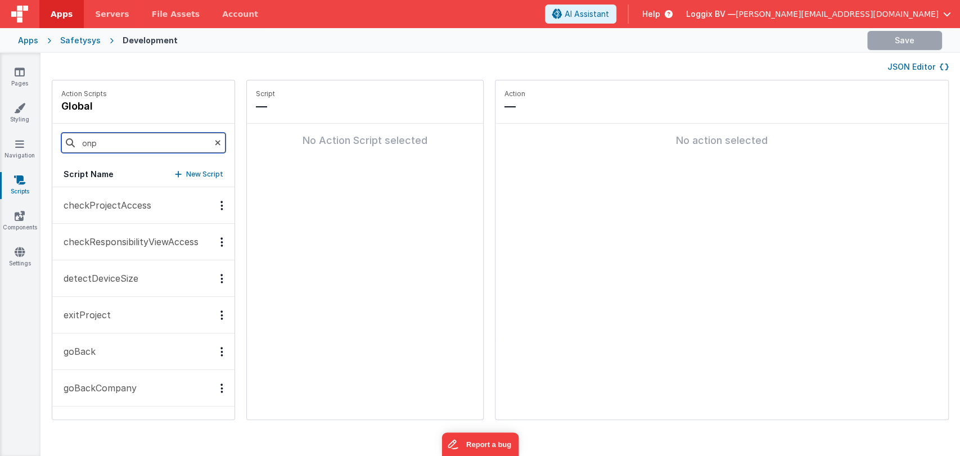
drag, startPoint x: 123, startPoint y: 145, endPoint x: 133, endPoint y: 144, distance: 10.2
click at [122, 146] on input "onp" at bounding box center [143, 143] width 164 height 20
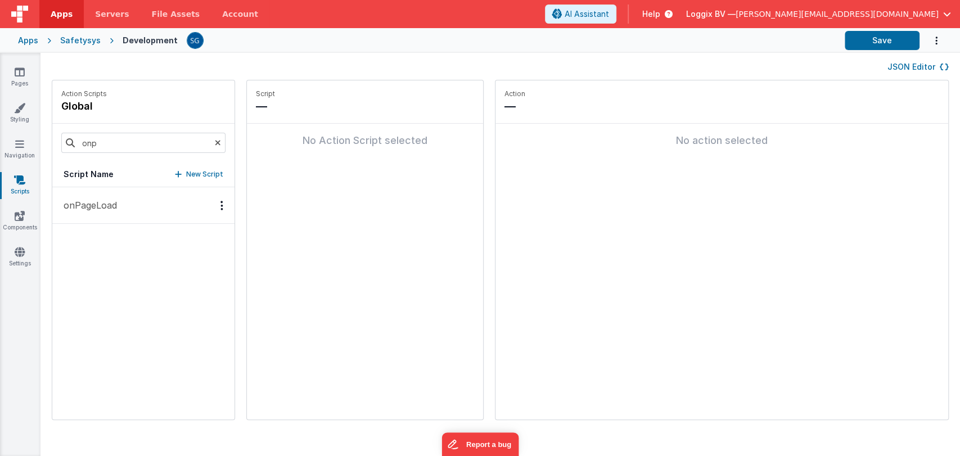
click at [214, 205] on div "Options" at bounding box center [222, 206] width 16 height 10
click at [160, 237] on div "Delete" at bounding box center [180, 246] width 99 height 20
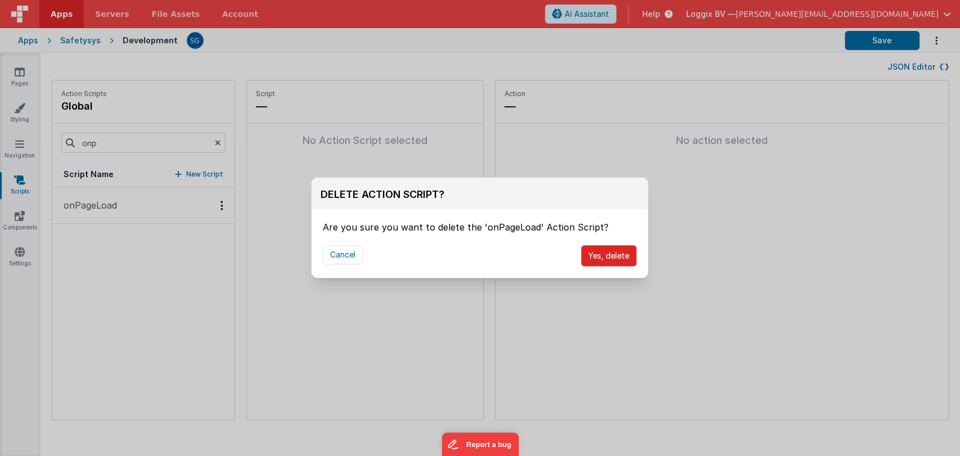
click at [617, 260] on button "Yes, delete" at bounding box center [609, 255] width 56 height 21
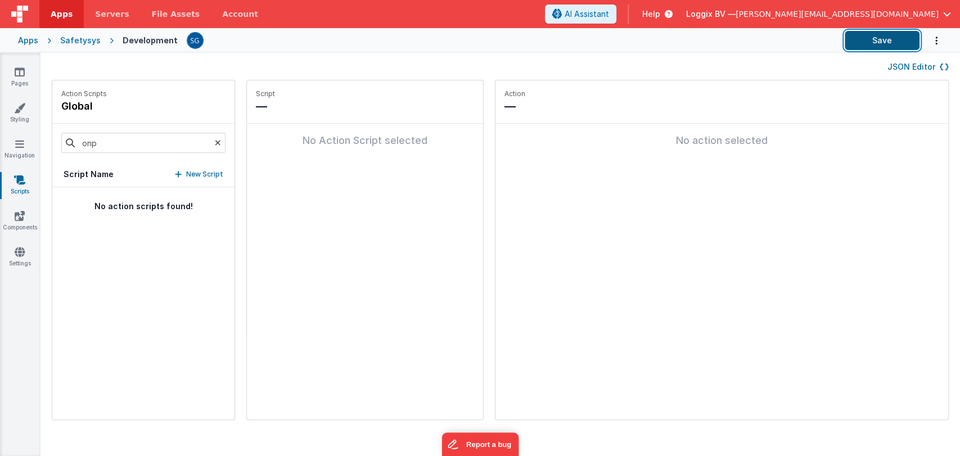
click at [890, 40] on button "Save" at bounding box center [882, 40] width 75 height 19
